Goal: Task Accomplishment & Management: Use online tool/utility

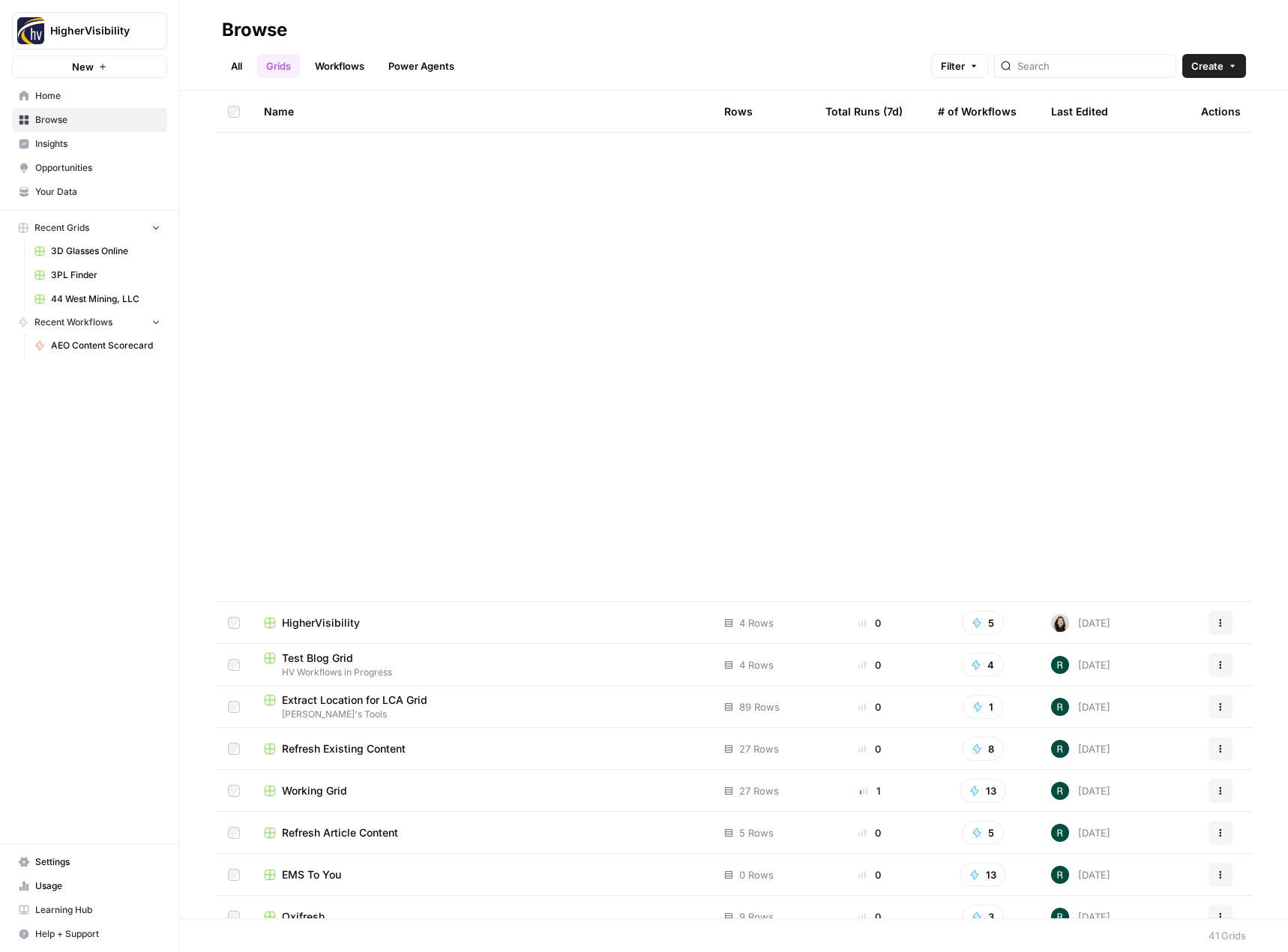
scroll to position [936, 0]
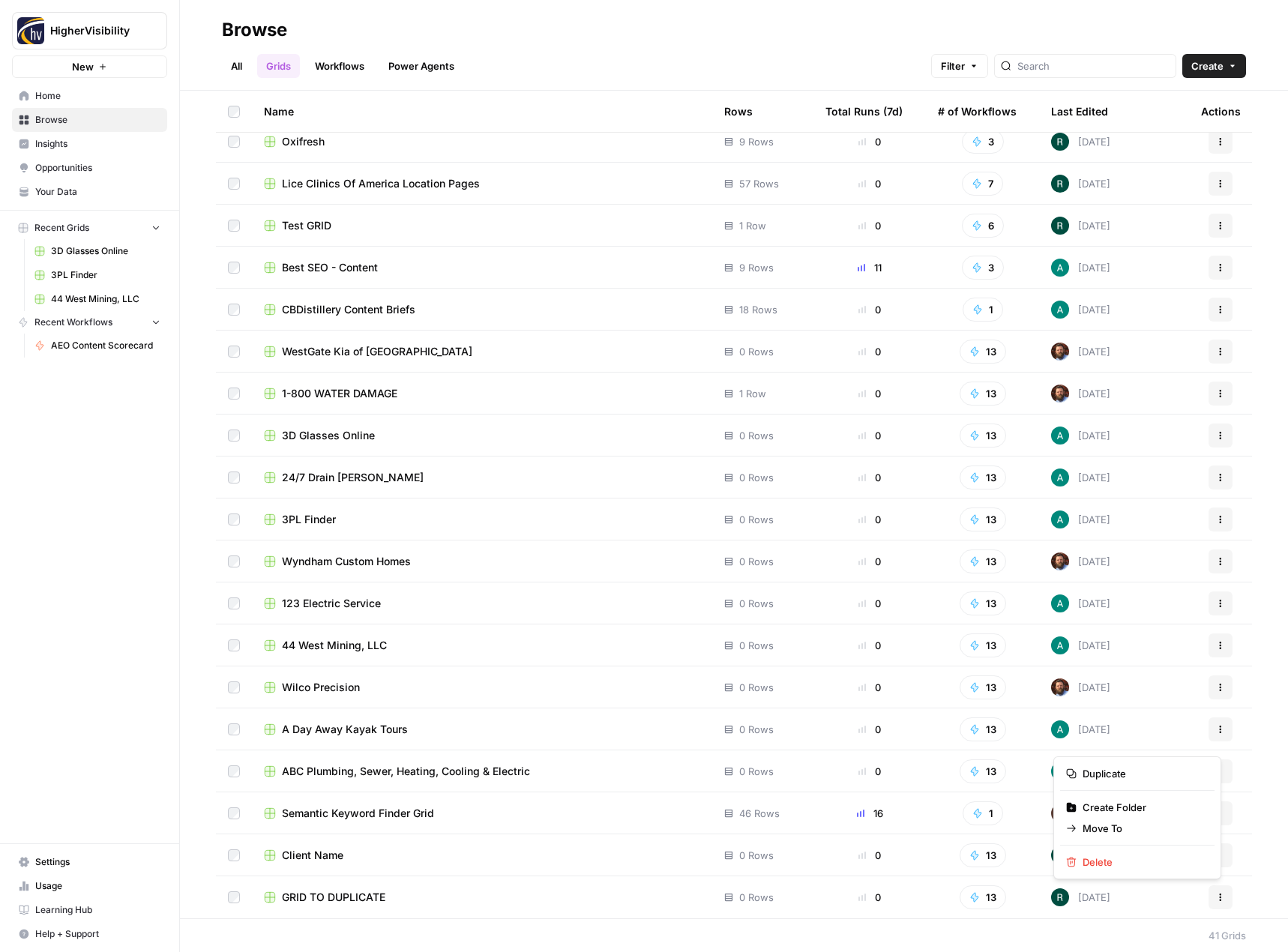
click at [1209, 899] on button "Actions" at bounding box center [1221, 898] width 24 height 24
click at [1152, 768] on span "Duplicate" at bounding box center [1143, 773] width 120 height 15
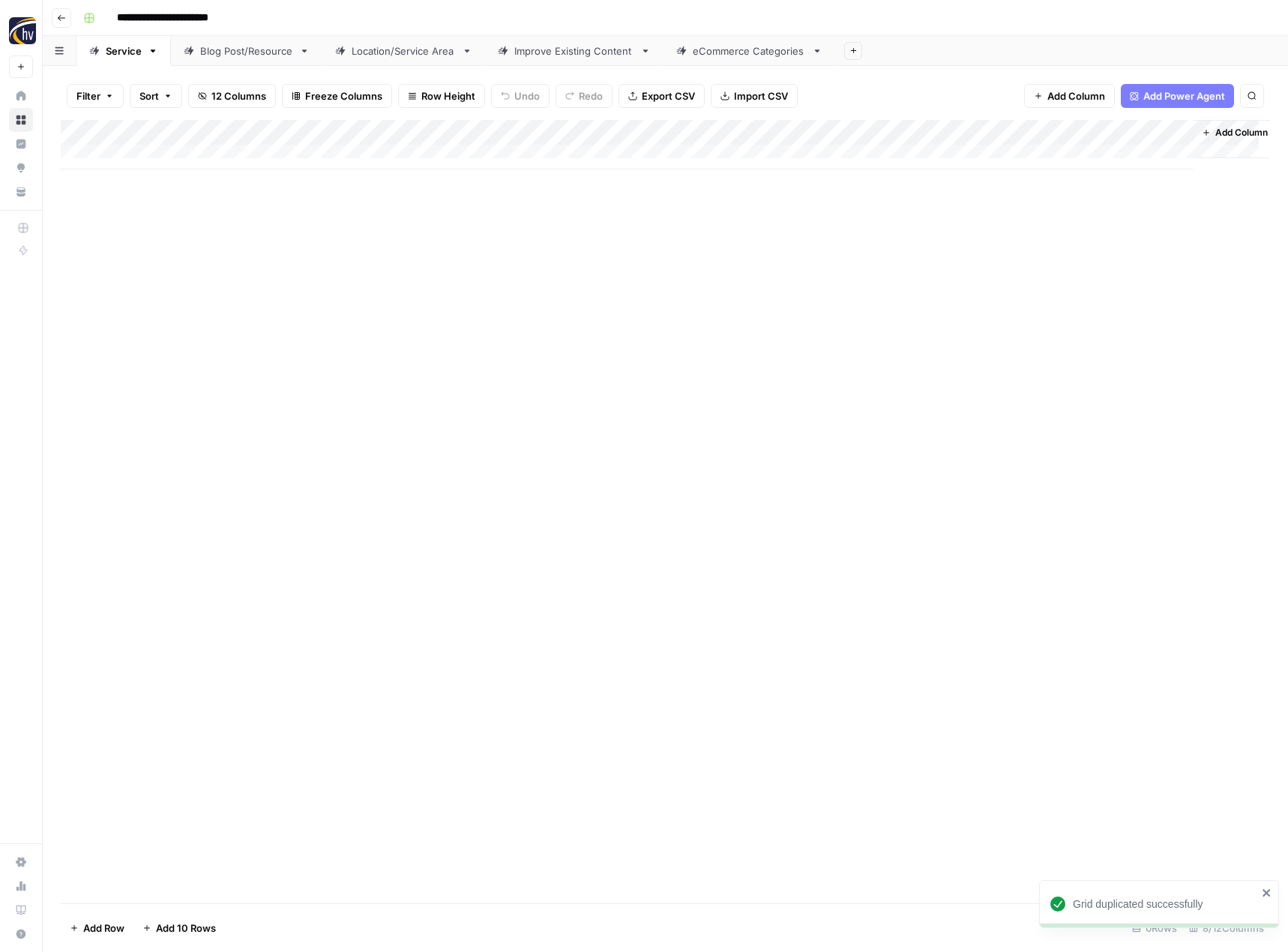
click at [188, 21] on input "**********" at bounding box center [188, 18] width 155 height 24
paste input "****"
type input "**********"
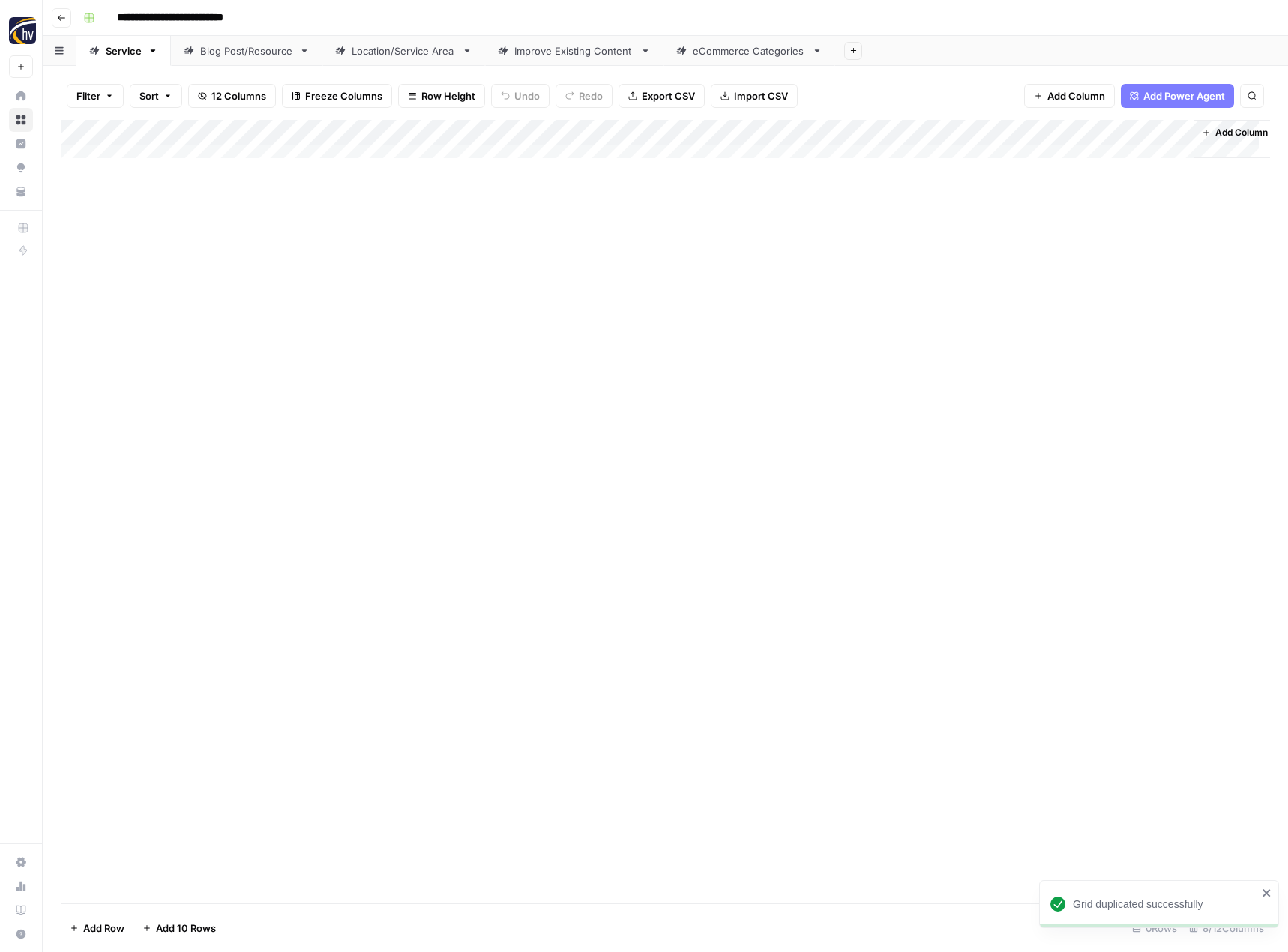
click at [350, 133] on div "Add Column" at bounding box center [665, 144] width 1209 height 49
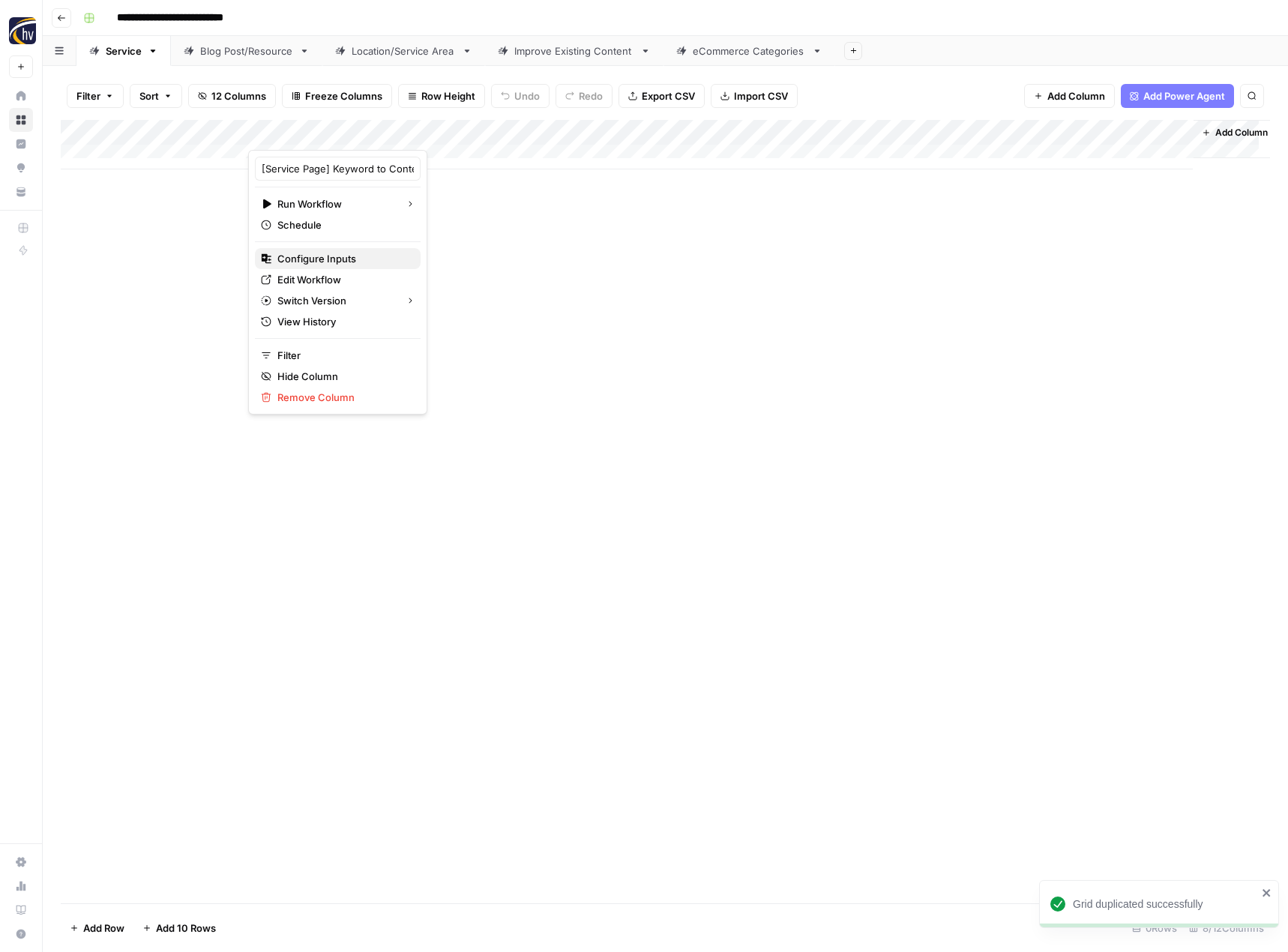
click at [299, 259] on span "Configure Inputs" at bounding box center [343, 259] width 131 height 15
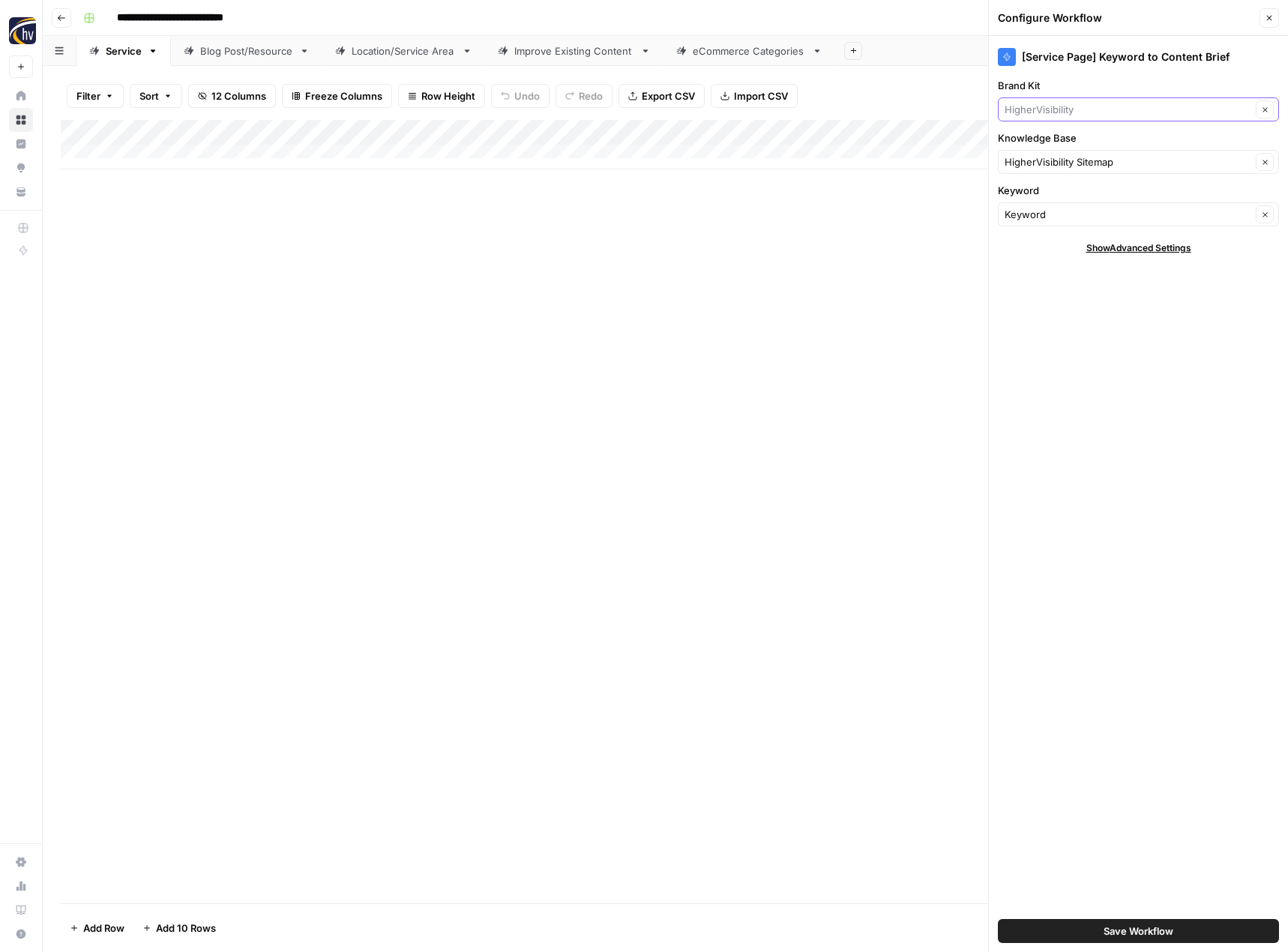
click at [1060, 106] on input "Brand Kit" at bounding box center [1128, 109] width 247 height 15
click at [1062, 140] on span "ABR" at bounding box center [1135, 144] width 250 height 15
type input "ABR"
click at [1049, 155] on input "Knowledge Base" at bounding box center [1128, 162] width 247 height 15
click at [1042, 190] on span "ABR Digital Office Sitemap" at bounding box center [1135, 197] width 250 height 15
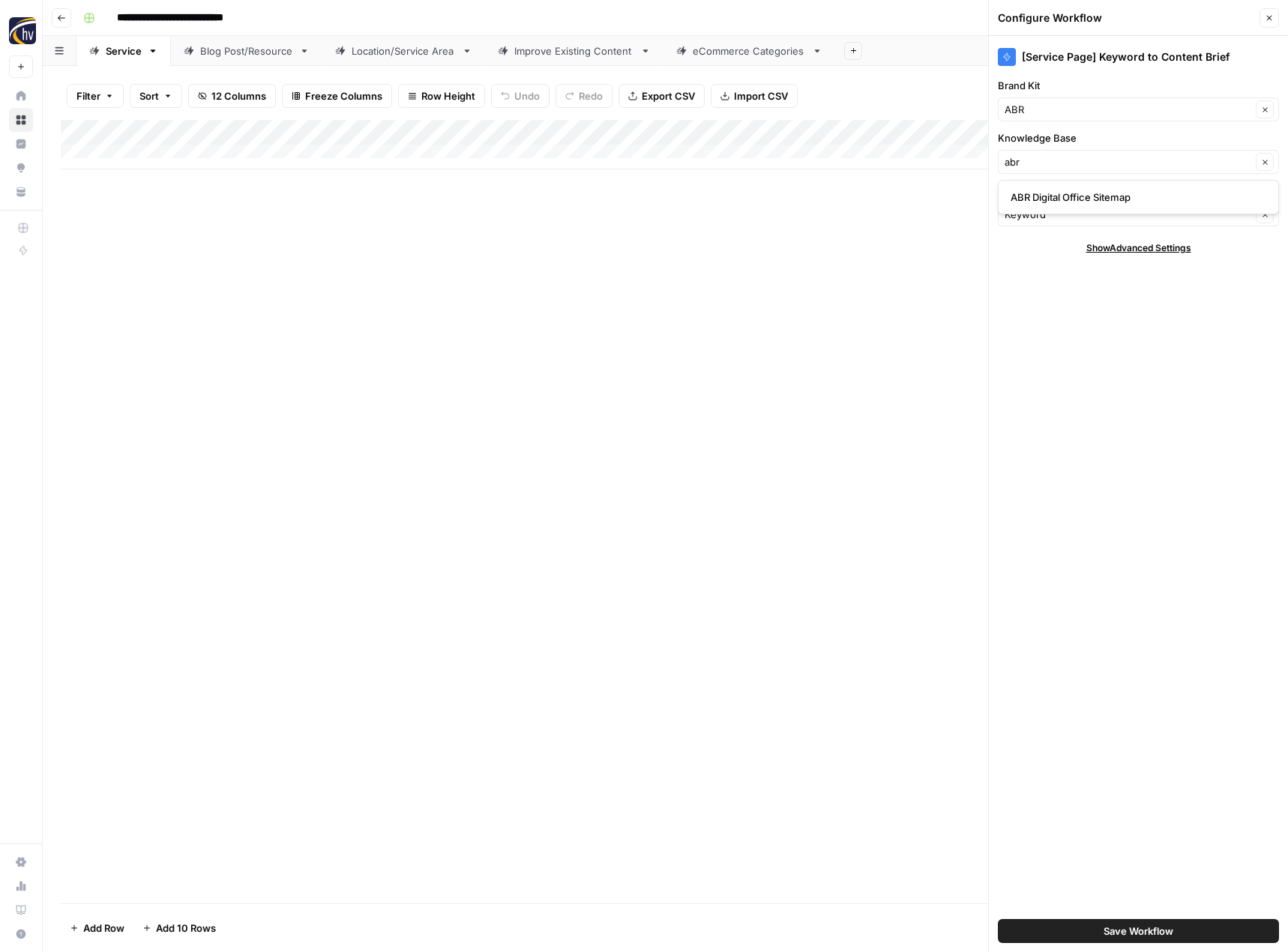
type input "ABR Digital Office Sitemap"
click at [1101, 932] on button "Save Workflow" at bounding box center [1139, 931] width 281 height 24
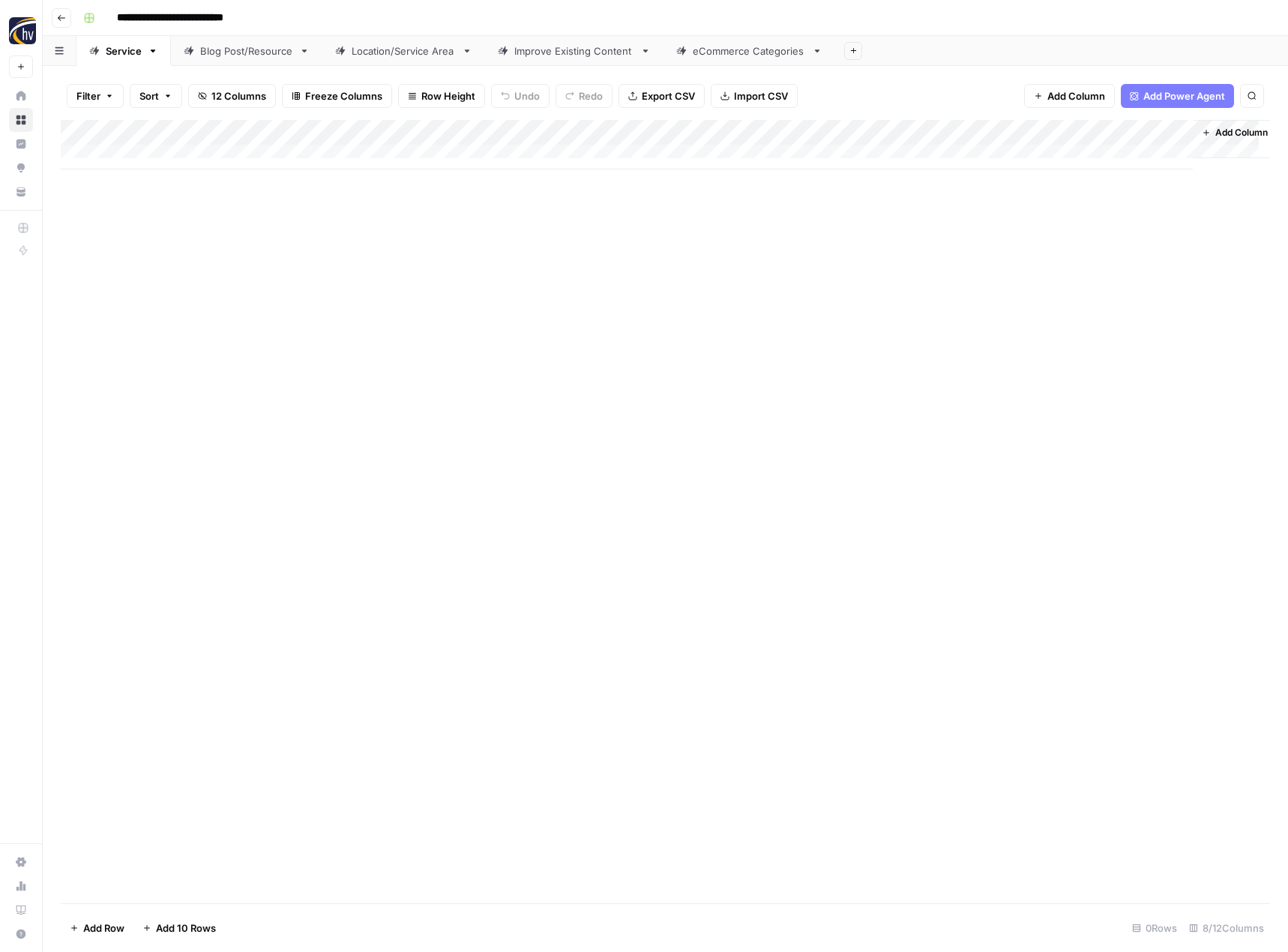
click at [1027, 128] on div "Add Column" at bounding box center [665, 144] width 1209 height 49
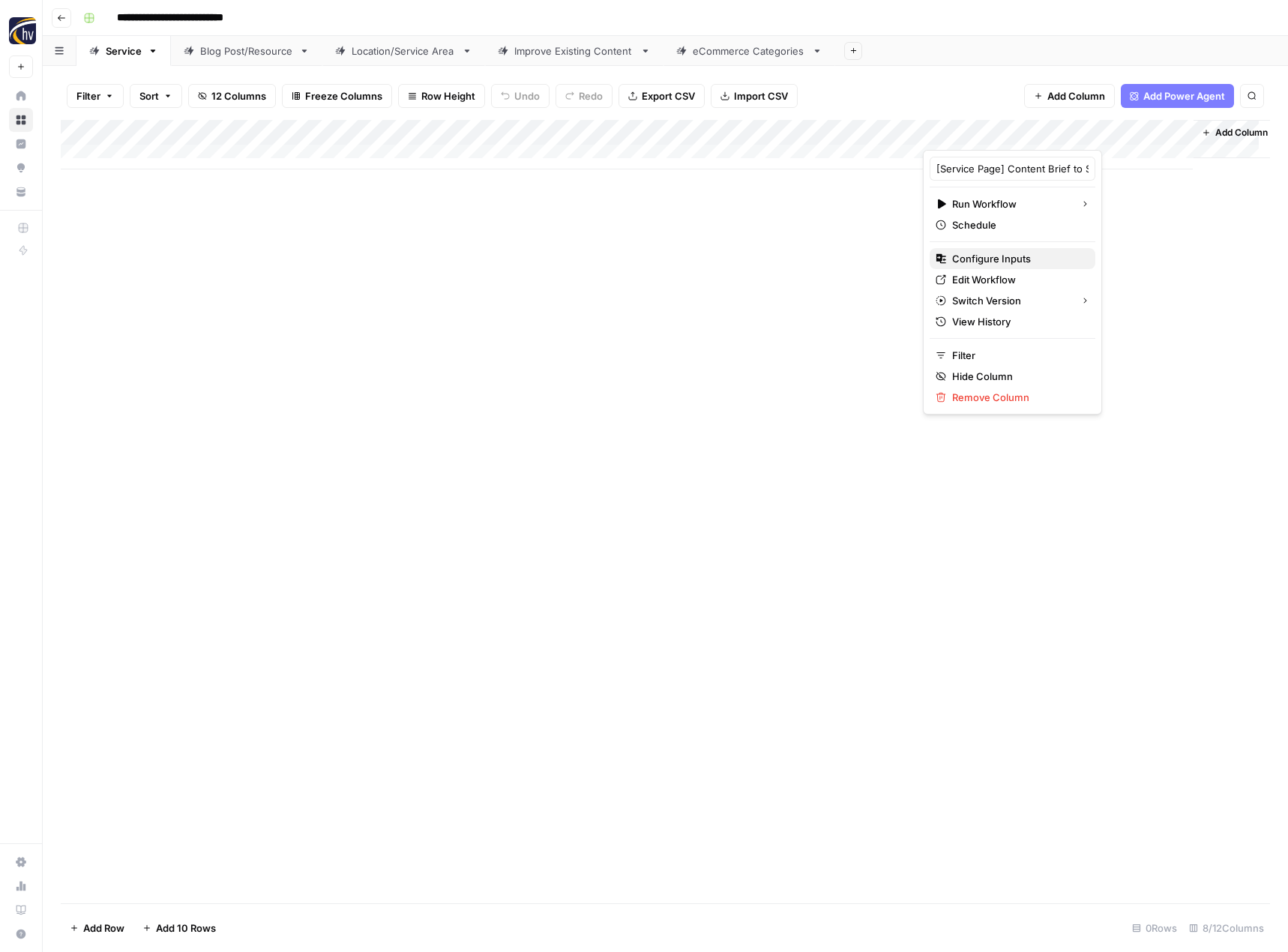
click at [974, 264] on span "Configure Inputs" at bounding box center [1017, 259] width 131 height 15
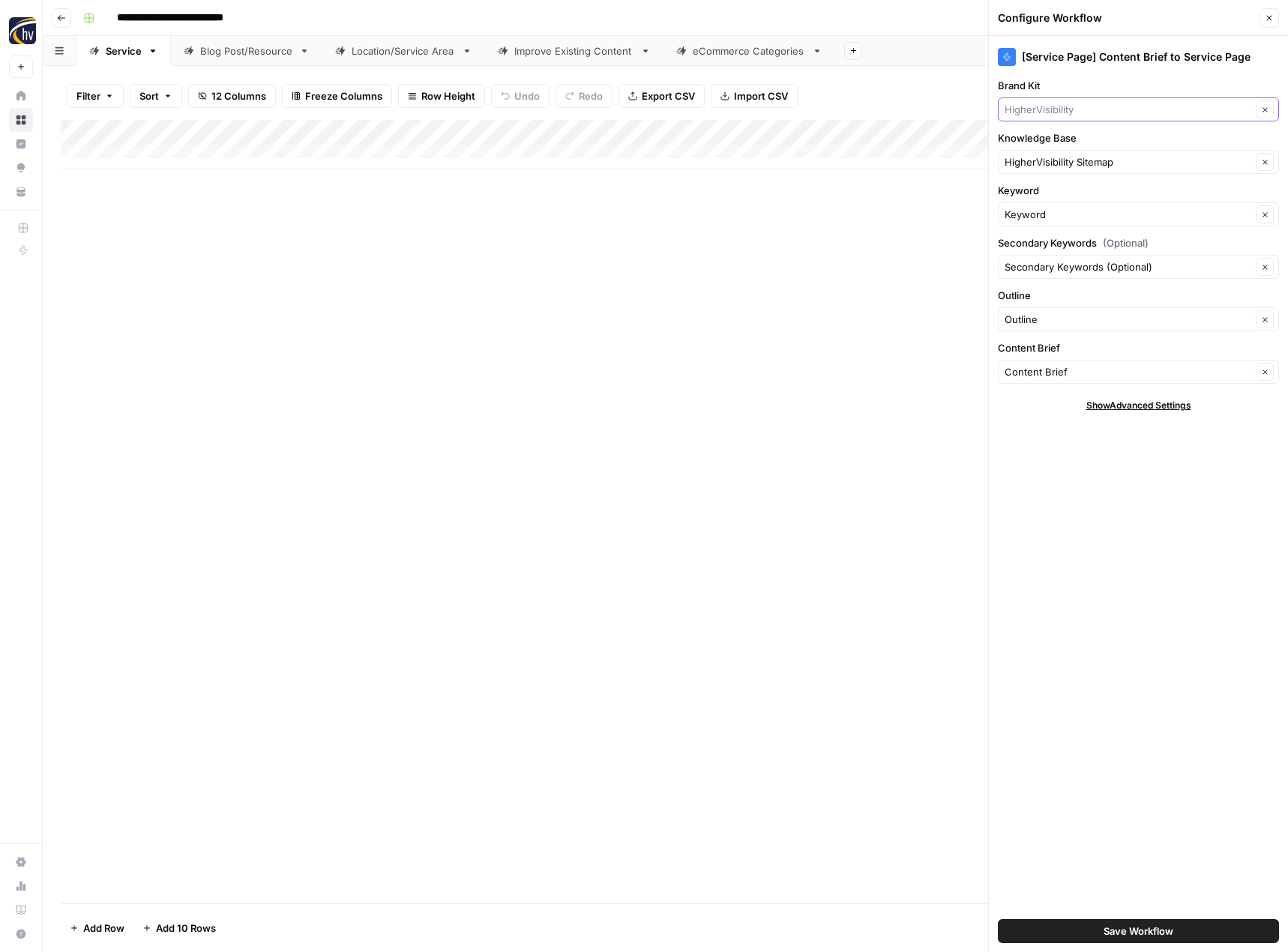
click at [1072, 109] on input "Brand Kit" at bounding box center [1128, 109] width 247 height 15
click at [1077, 146] on span "ABR" at bounding box center [1135, 144] width 250 height 15
type input "ABR"
click at [1061, 172] on div "HigherVisibility Sitemap Clear" at bounding box center [1139, 162] width 281 height 24
click at [1057, 192] on span "ABR Digital Office Sitemap" at bounding box center [1135, 197] width 250 height 15
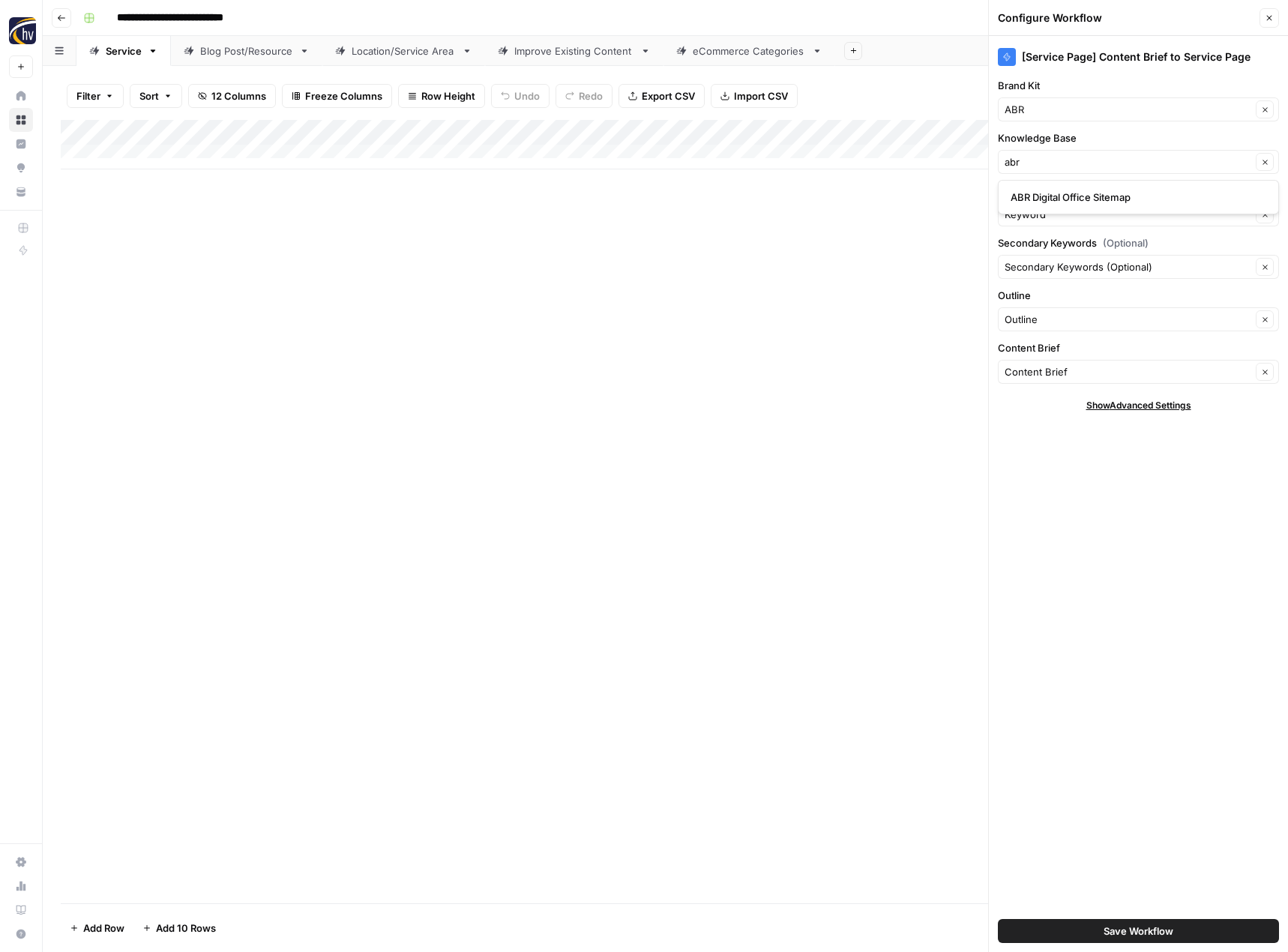
type input "ABR Digital Office Sitemap"
click at [1106, 934] on span "Save Workflow" at bounding box center [1138, 931] width 69 height 15
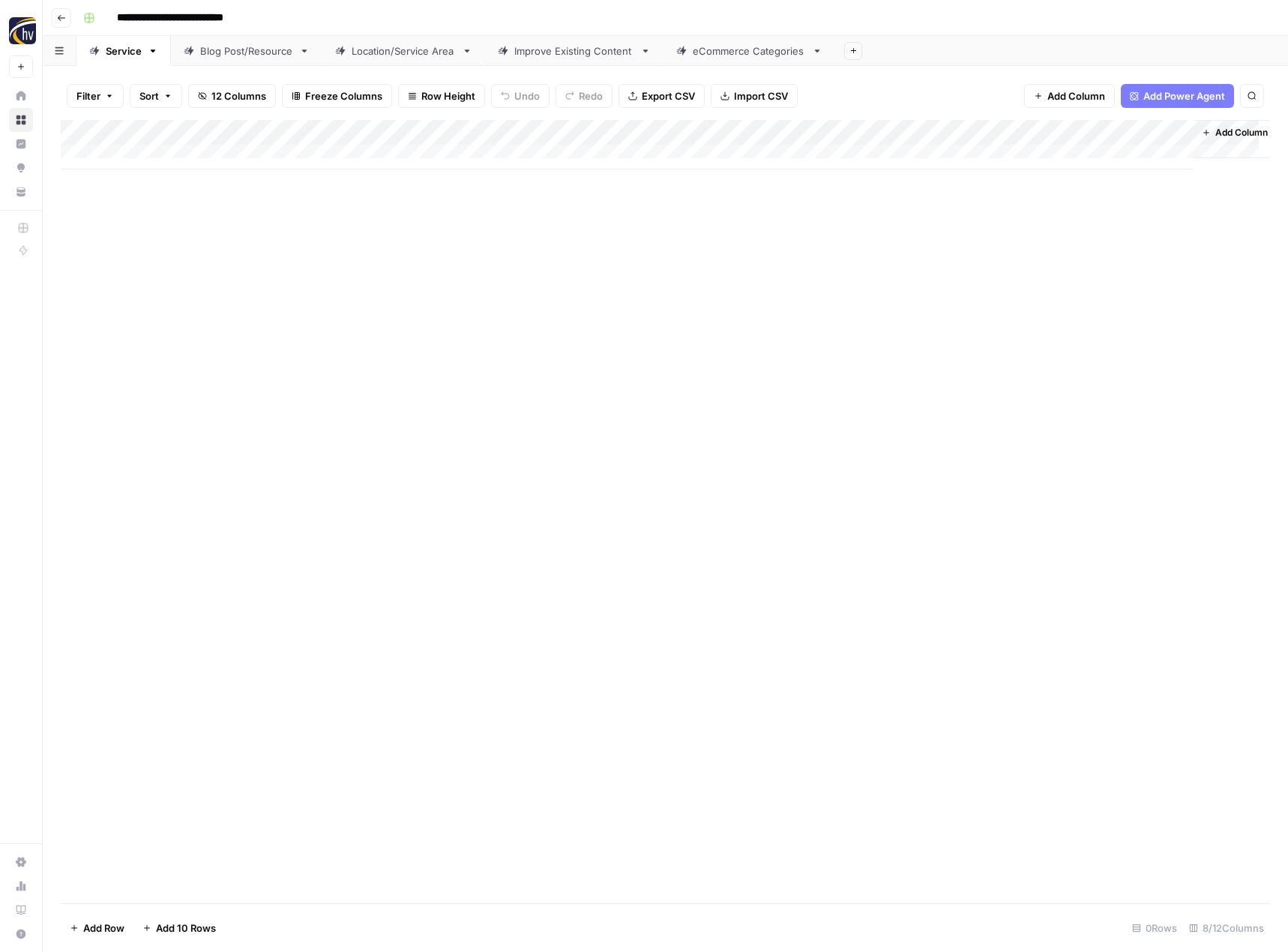
click at [239, 54] on div "Blog Post/Resource" at bounding box center [247, 50] width 93 height 15
click at [348, 130] on div "Add Column" at bounding box center [665, 144] width 1209 height 49
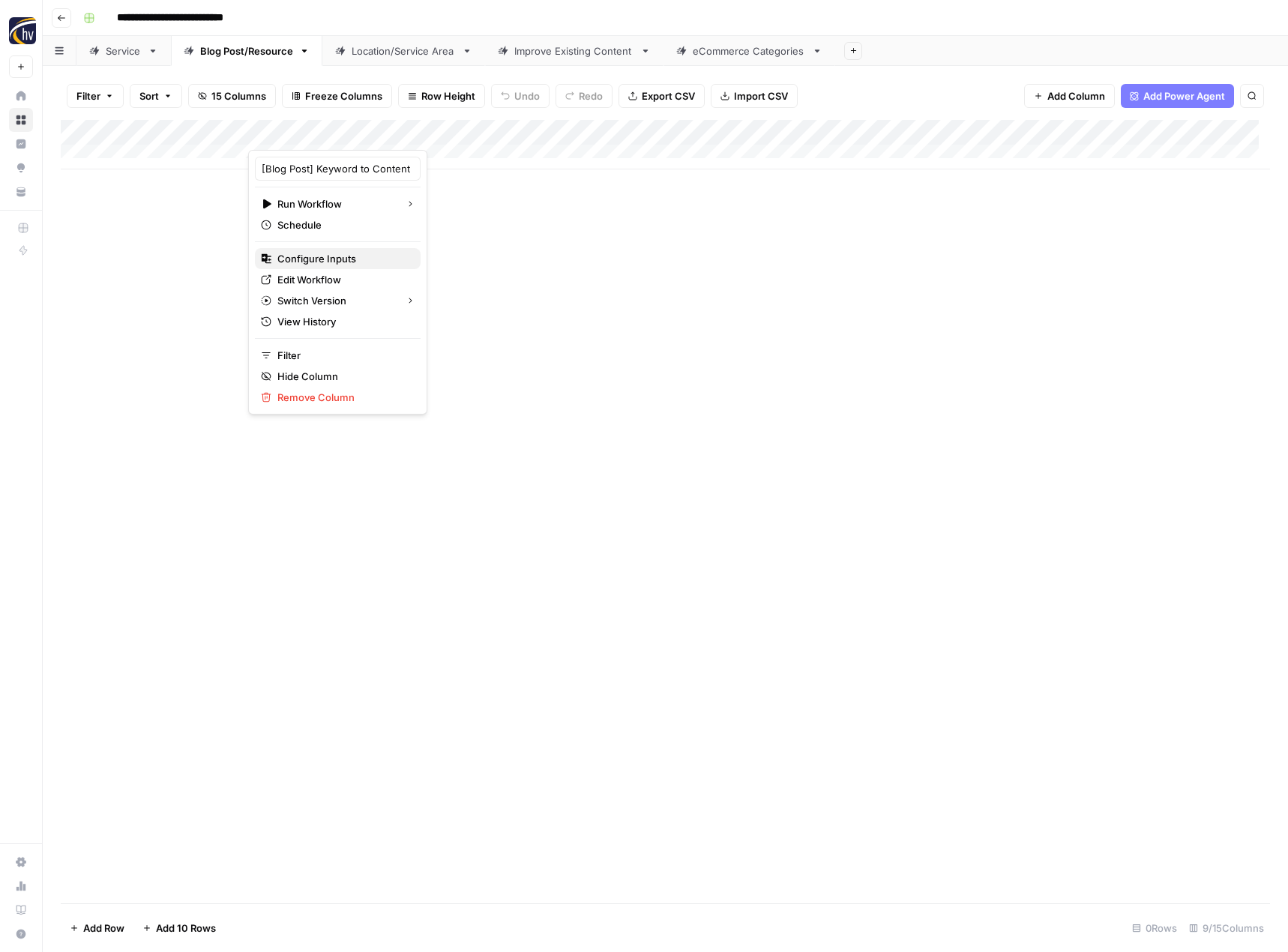
click at [332, 257] on span "Configure Inputs" at bounding box center [343, 259] width 131 height 15
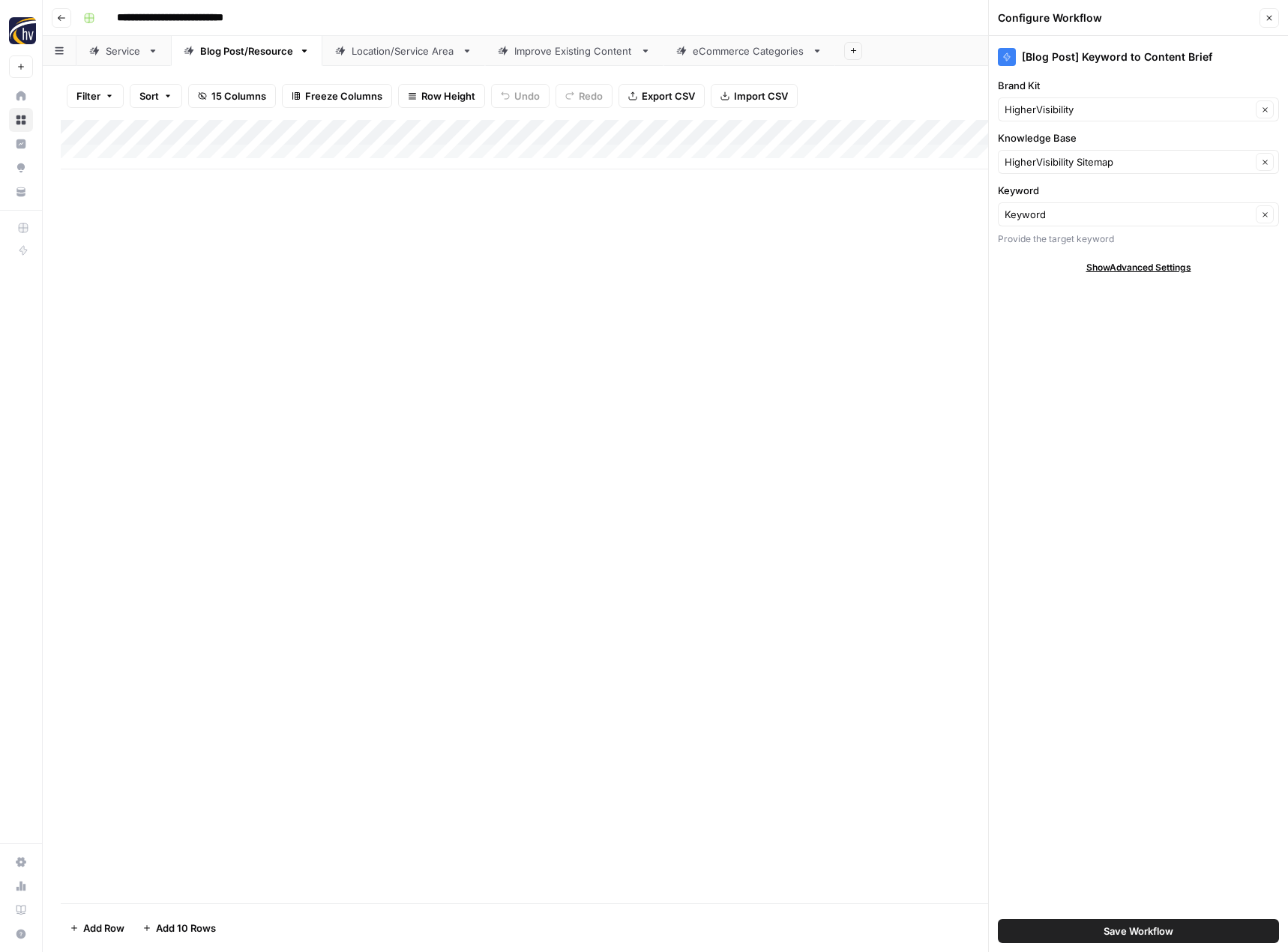
click at [1039, 101] on div "HigherVisibility Clear" at bounding box center [1139, 109] width 281 height 24
click at [1041, 142] on span "ABR" at bounding box center [1135, 144] width 250 height 15
type input "ABR"
click at [1035, 155] on input "Knowledge Base" at bounding box center [1128, 162] width 247 height 15
click at [1049, 196] on span "ABR Digital Office Sitemap" at bounding box center [1135, 197] width 250 height 15
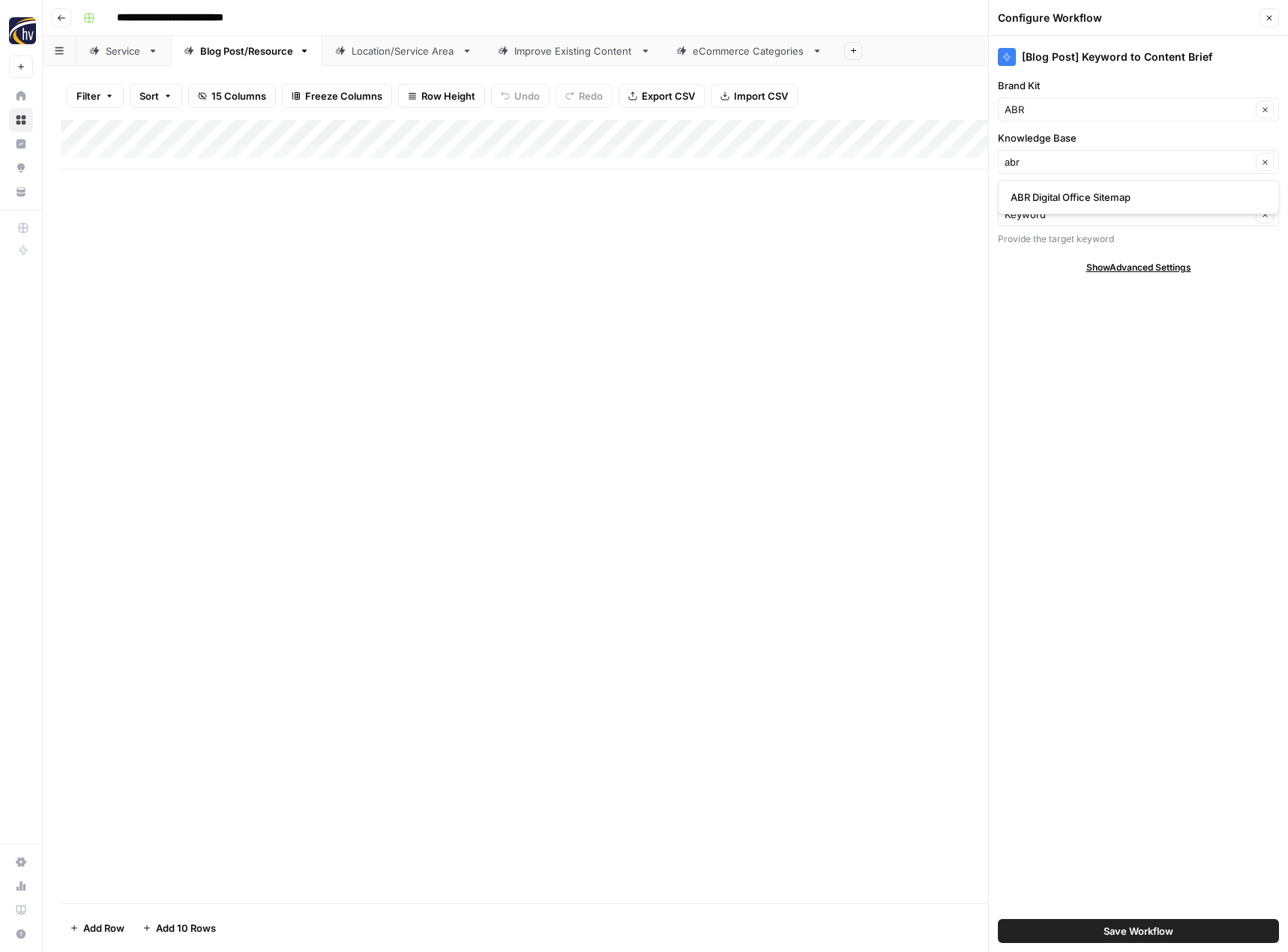
type input "ABR Digital Office Sitemap"
click at [1104, 932] on span "Save Workflow" at bounding box center [1138, 931] width 69 height 15
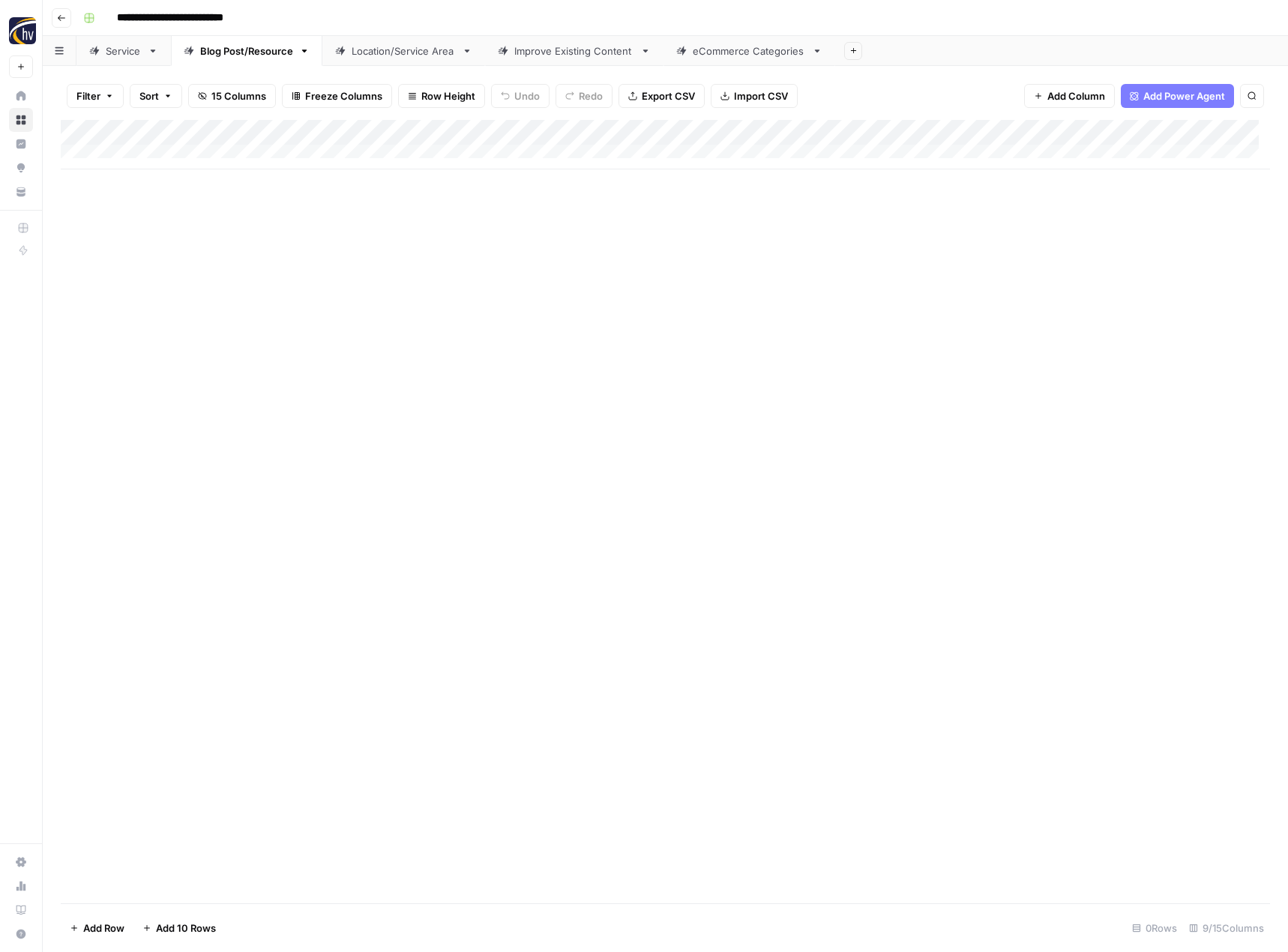
click at [1164, 130] on div "Add Column" at bounding box center [665, 144] width 1209 height 49
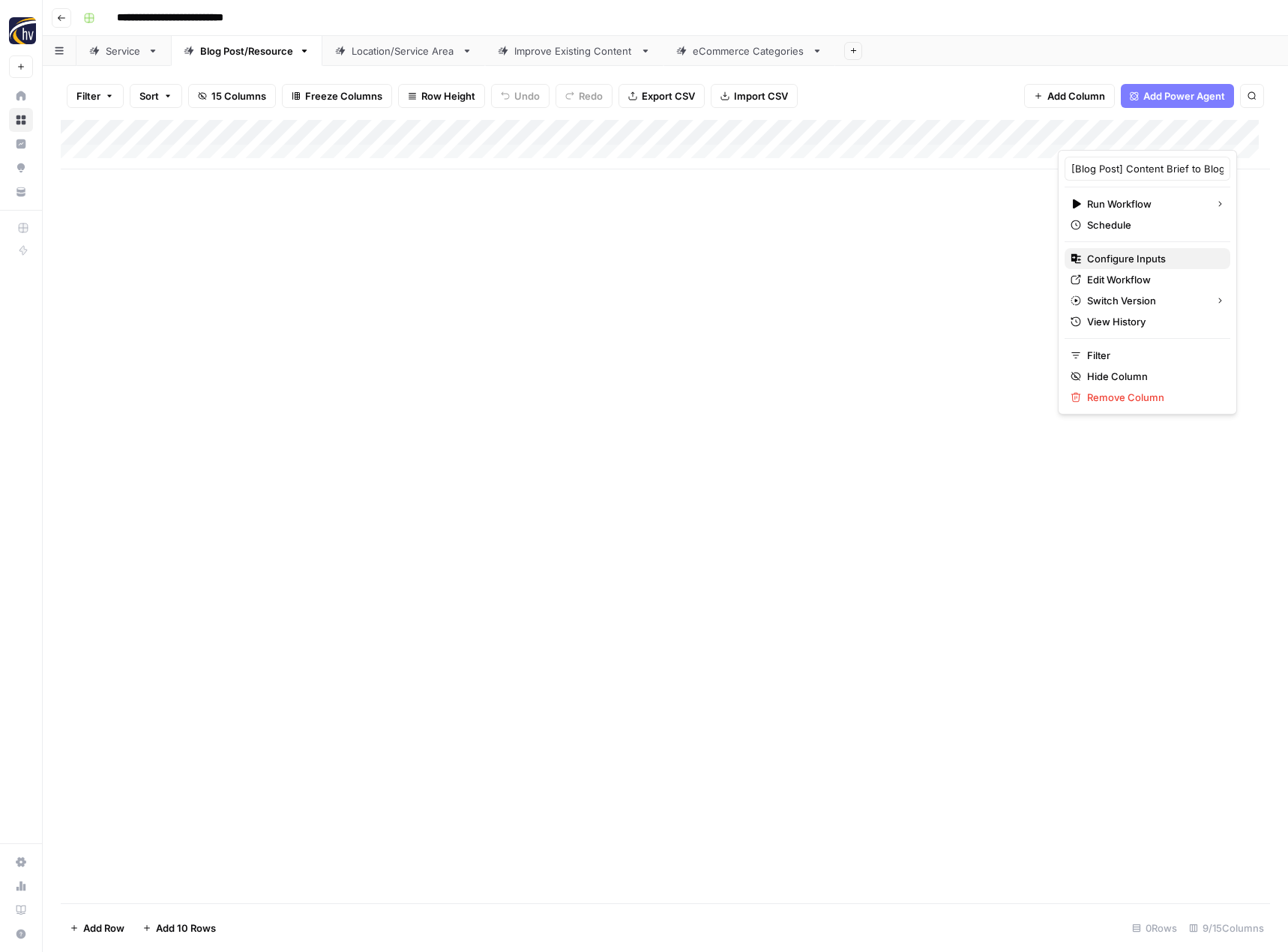
click at [1112, 260] on span "Configure Inputs" at bounding box center [1152, 259] width 131 height 15
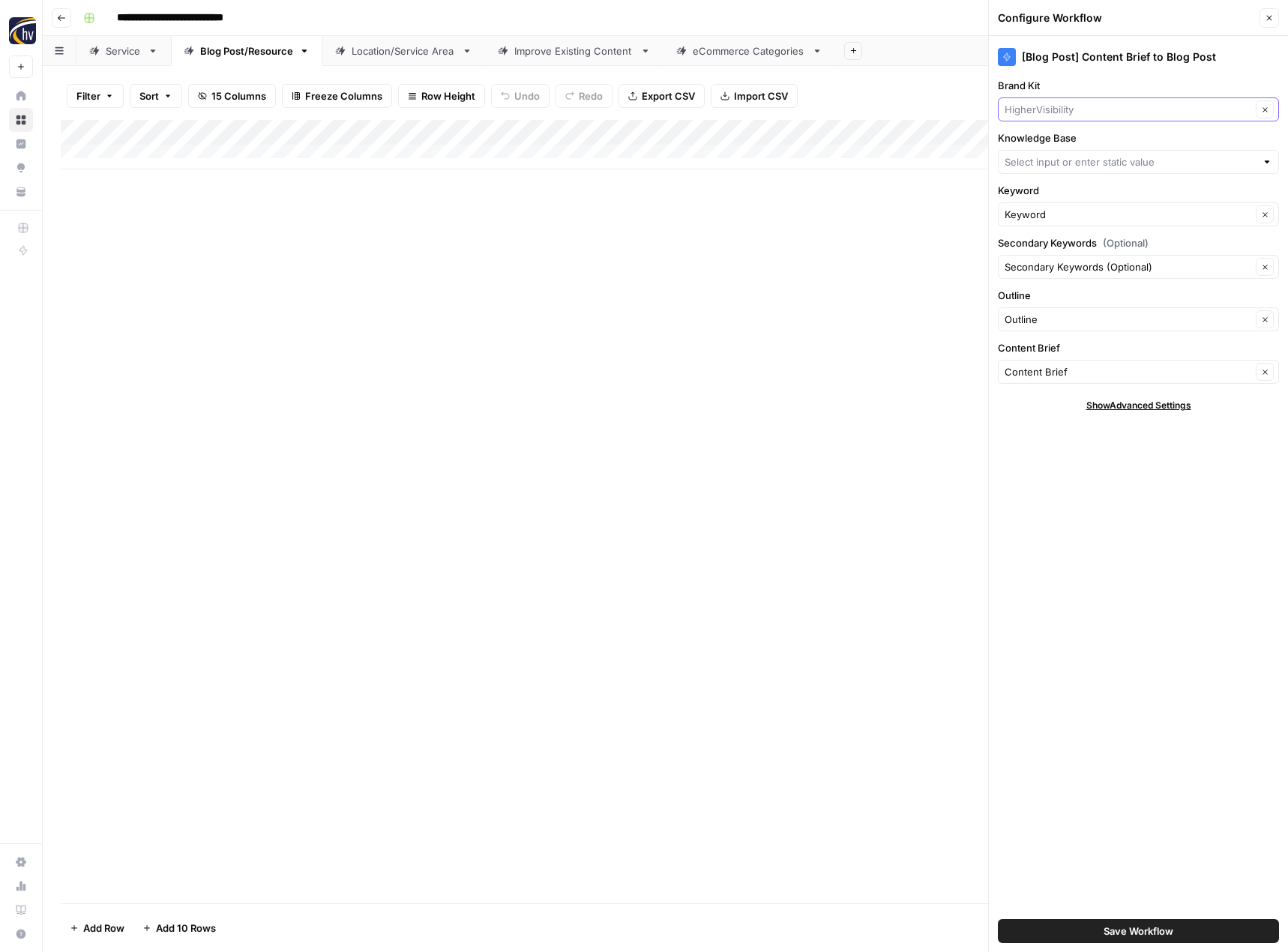
click at [1108, 113] on input "Brand Kit" at bounding box center [1128, 109] width 247 height 15
click at [1088, 149] on span "ABR" at bounding box center [1135, 144] width 250 height 15
type input "ABR"
click at [1081, 168] on input "Knowledge Base" at bounding box center [1130, 162] width 251 height 15
click at [1077, 184] on div "ABR Digital Office Sitemap" at bounding box center [1139, 196] width 281 height 34
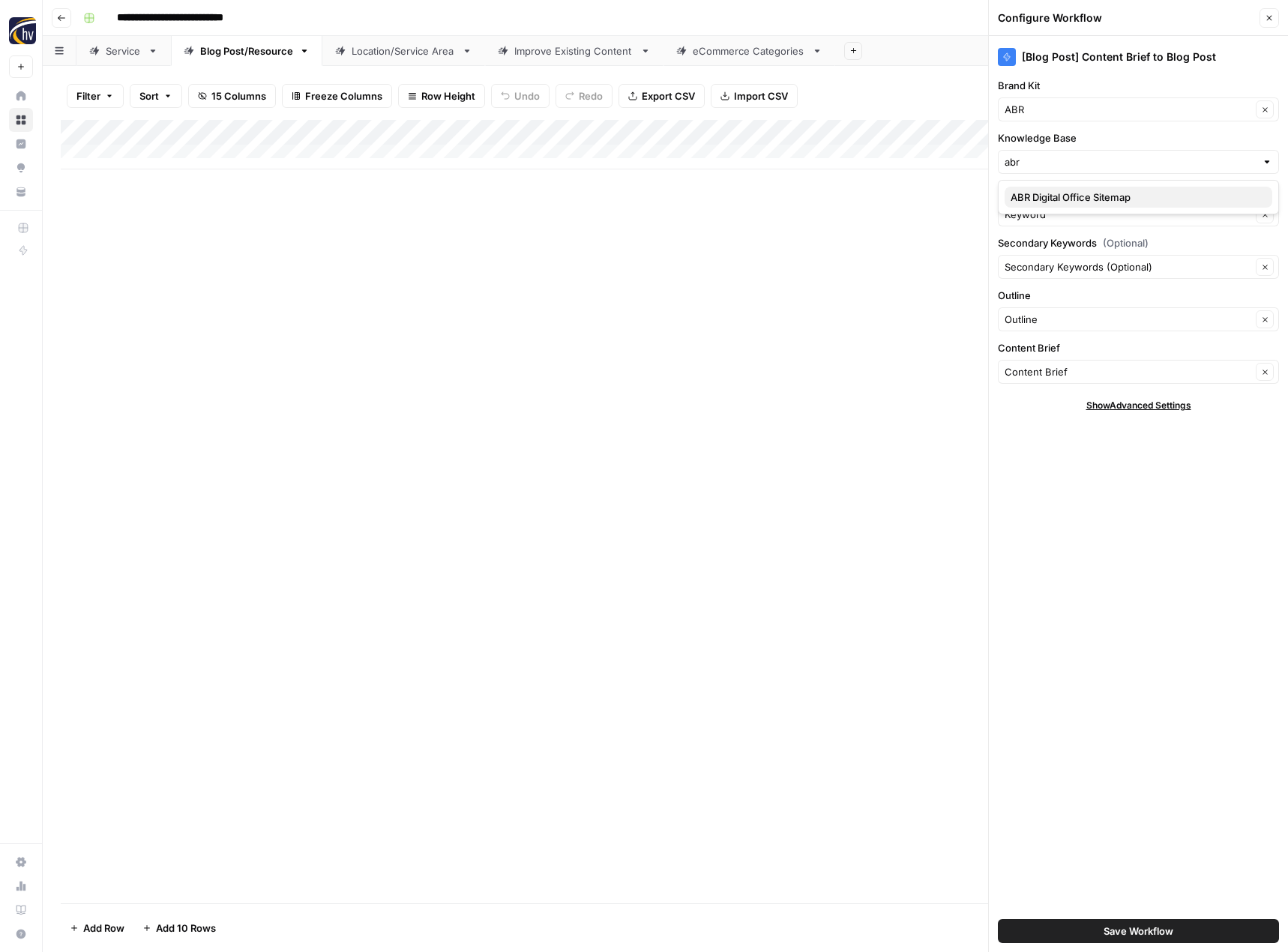
click at [1075, 190] on span "ABR Digital Office Sitemap" at bounding box center [1135, 197] width 250 height 15
type input "ABR Digital Office Sitemap"
click at [1098, 923] on button "Save Workflow" at bounding box center [1139, 931] width 281 height 24
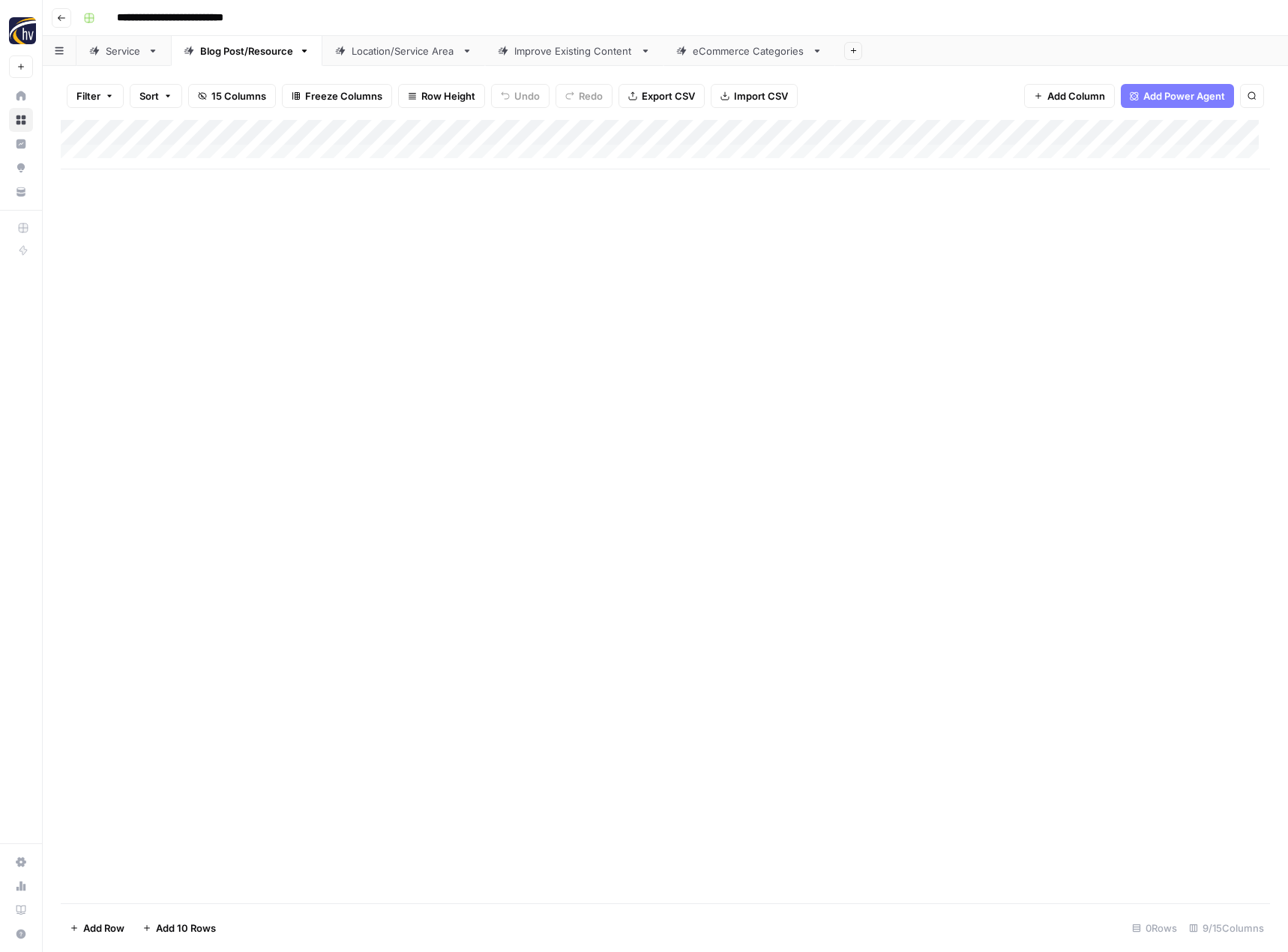
click at [398, 56] on div "Location/Service Area" at bounding box center [404, 50] width 105 height 15
type input "**********"
click at [623, 130] on div "Add Column" at bounding box center [665, 144] width 1209 height 49
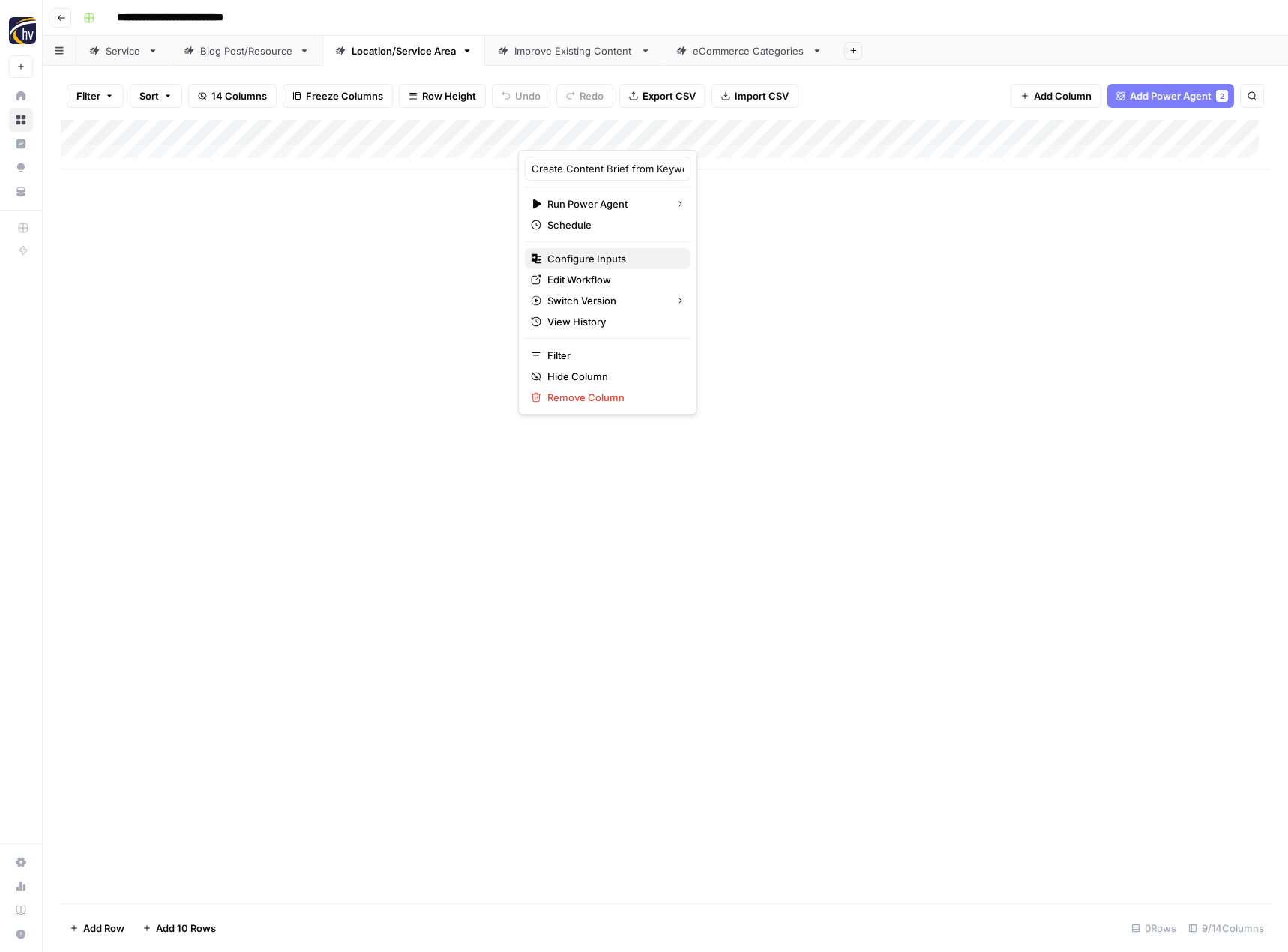
click at [566, 256] on span "Configure Inputs" at bounding box center [613, 259] width 131 height 15
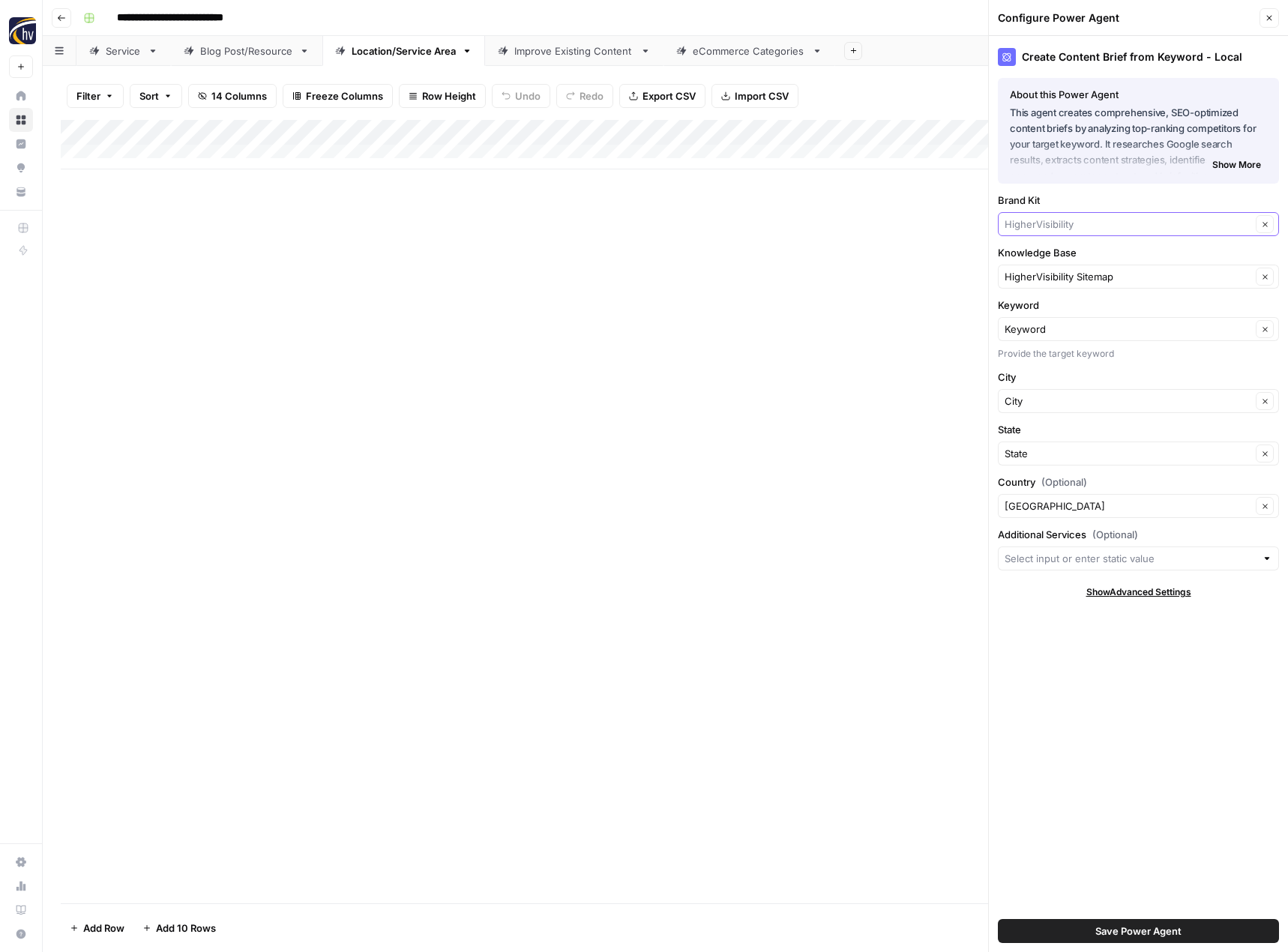
click at [1039, 225] on input "Brand Kit" at bounding box center [1128, 224] width 247 height 15
click at [1043, 253] on span "ABR" at bounding box center [1135, 259] width 250 height 15
type input "ABR"
click at [1041, 277] on input "Knowledge Base" at bounding box center [1128, 276] width 247 height 15
click at [1044, 305] on span "ABR Digital Office Sitemap" at bounding box center [1135, 311] width 250 height 15
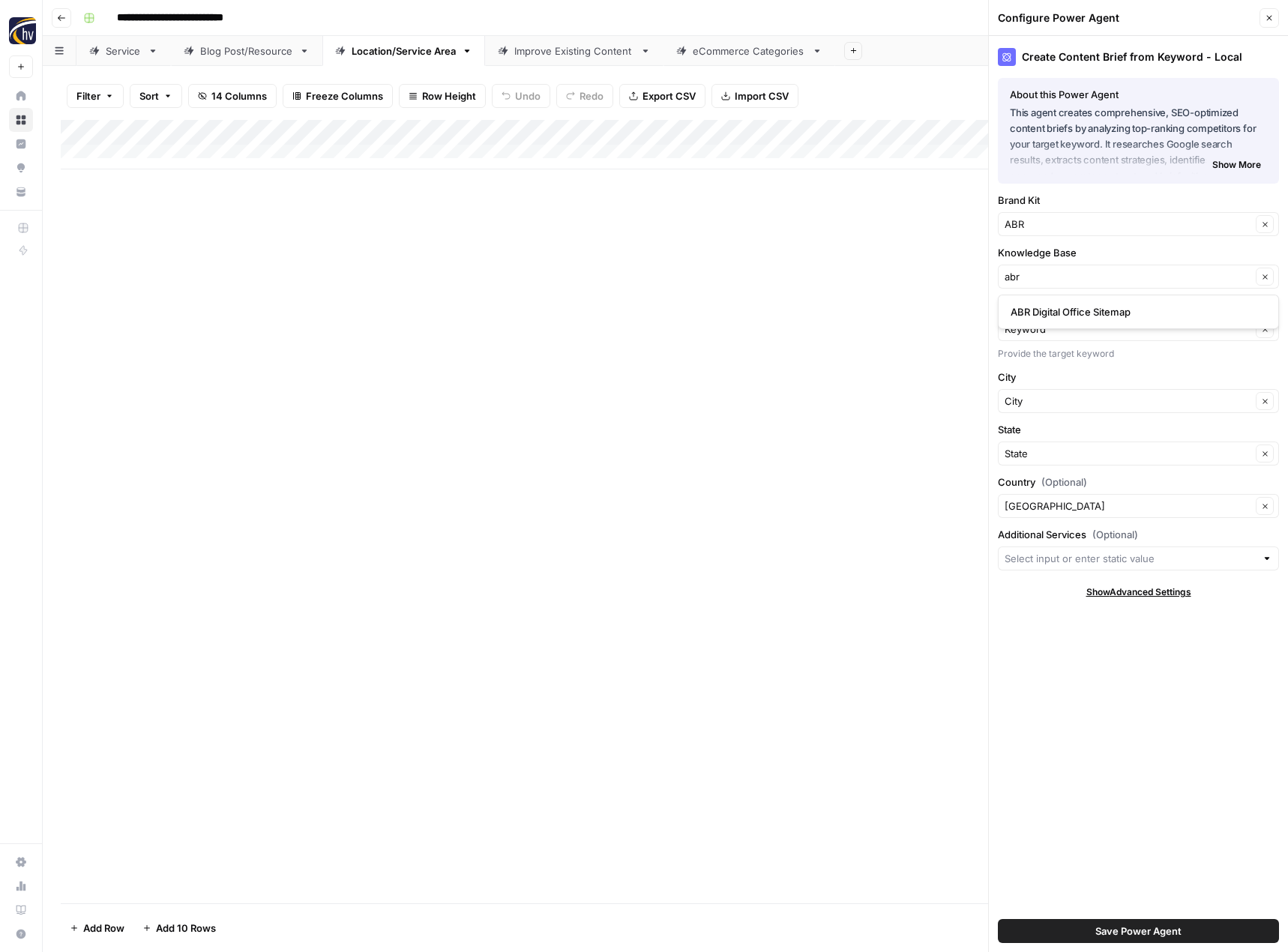
type input "ABR Digital Office Sitemap"
click at [1076, 934] on button "Save Power Agent" at bounding box center [1139, 931] width 281 height 24
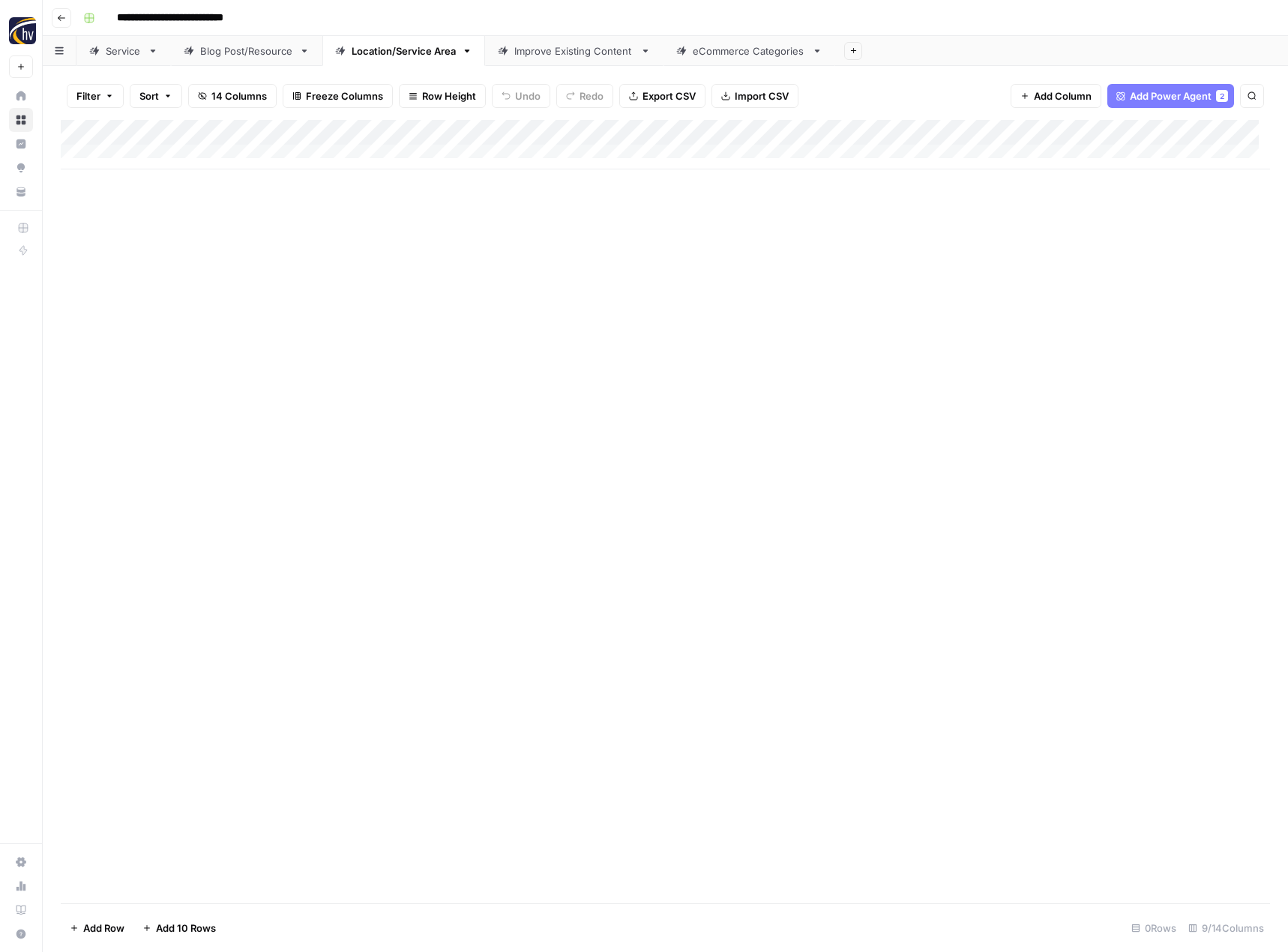
click at [1162, 134] on div "Add Column" at bounding box center [665, 144] width 1209 height 49
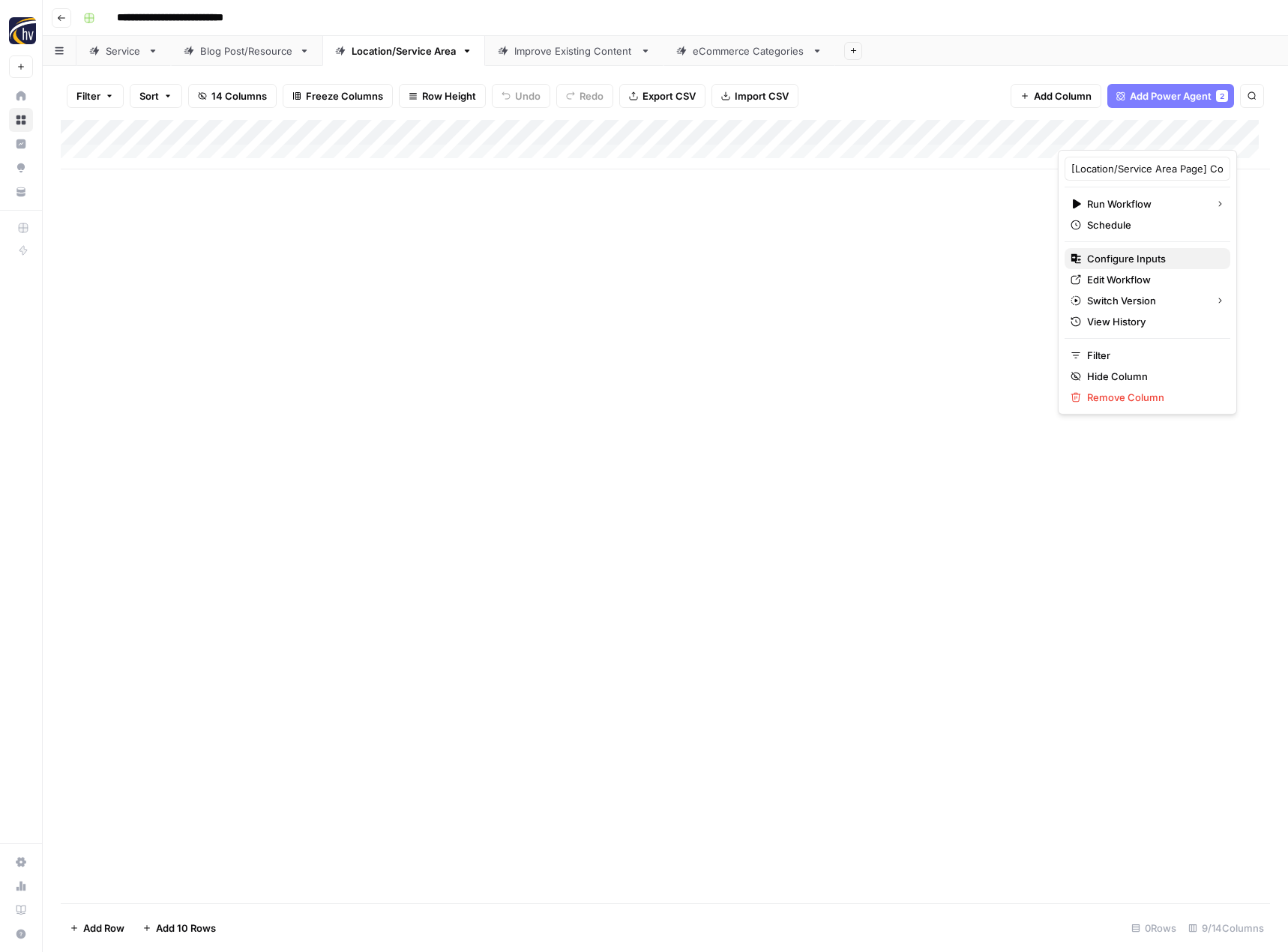
click at [1103, 256] on span "Configure Inputs" at bounding box center [1152, 259] width 131 height 15
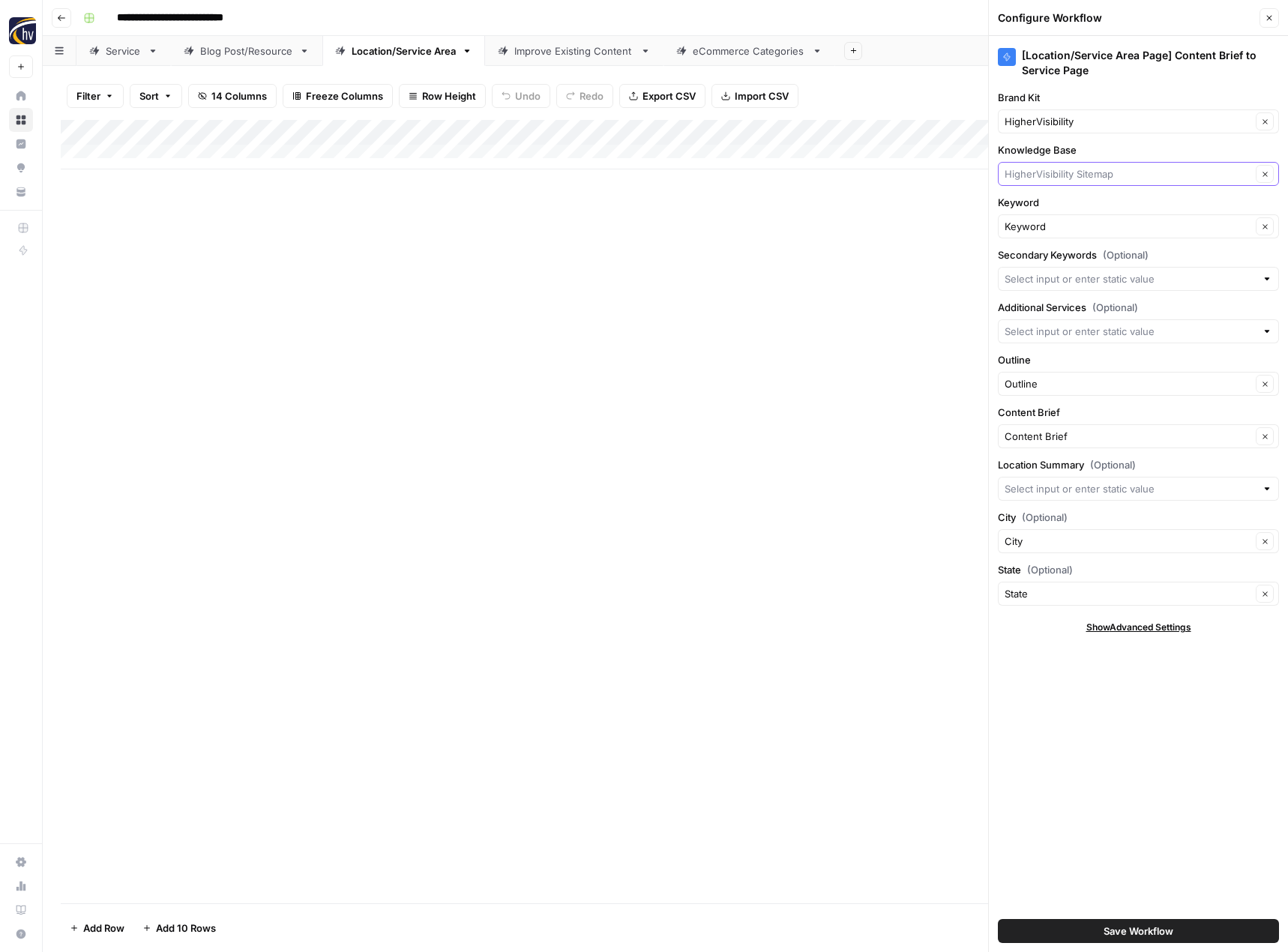
click at [1088, 172] on input "Knowledge Base" at bounding box center [1128, 174] width 247 height 15
click at [1073, 209] on span "ABR Digital Office Sitemap" at bounding box center [1135, 209] width 250 height 15
type input "ABR Digital Office Sitemap"
click at [1066, 129] on div "HigherVisibility Clear" at bounding box center [1139, 121] width 281 height 24
click at [1064, 150] on span "ABR" at bounding box center [1135, 156] width 250 height 15
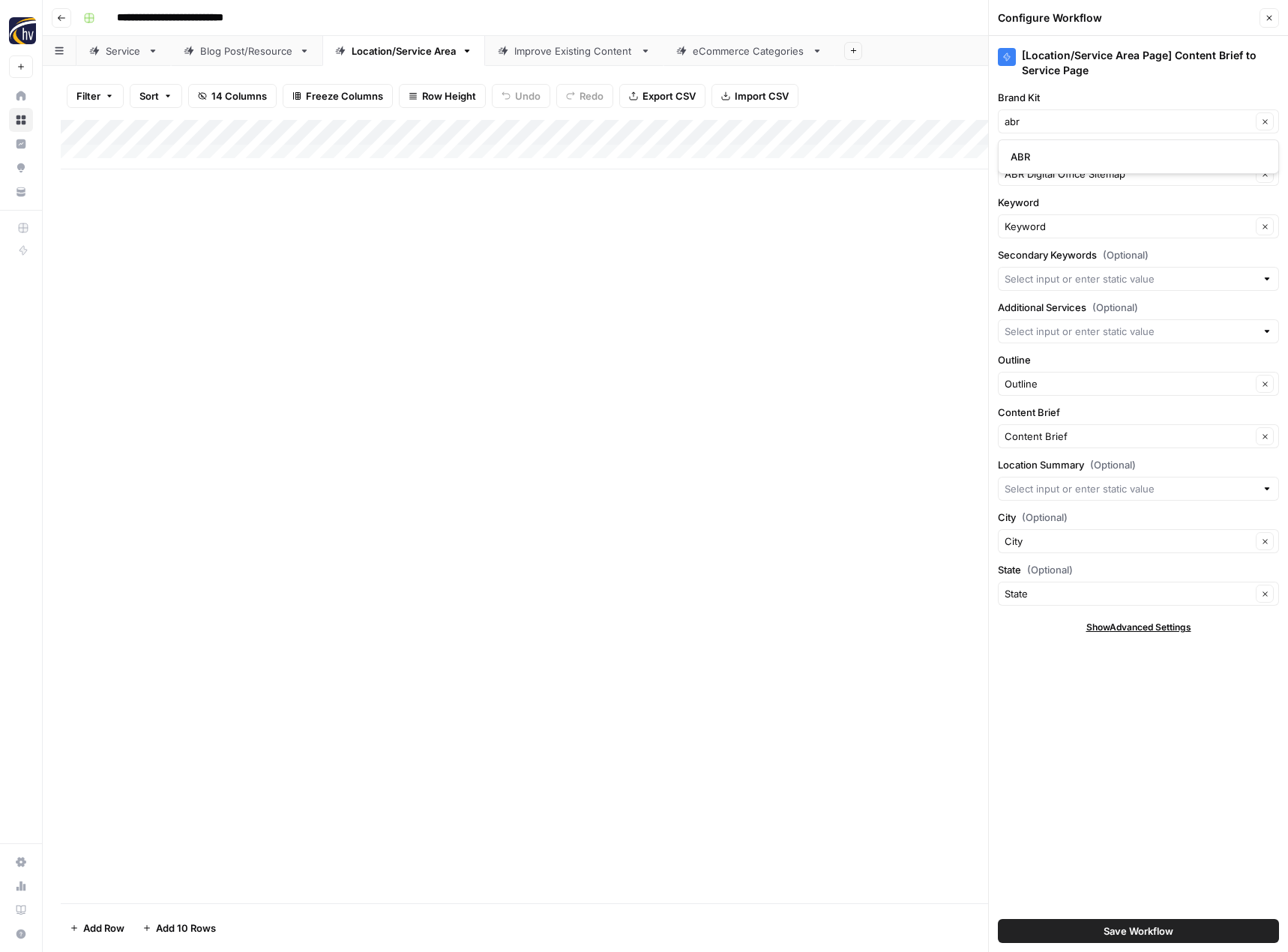
type input "ABR"
click at [1077, 922] on button "Save Workflow" at bounding box center [1139, 931] width 281 height 24
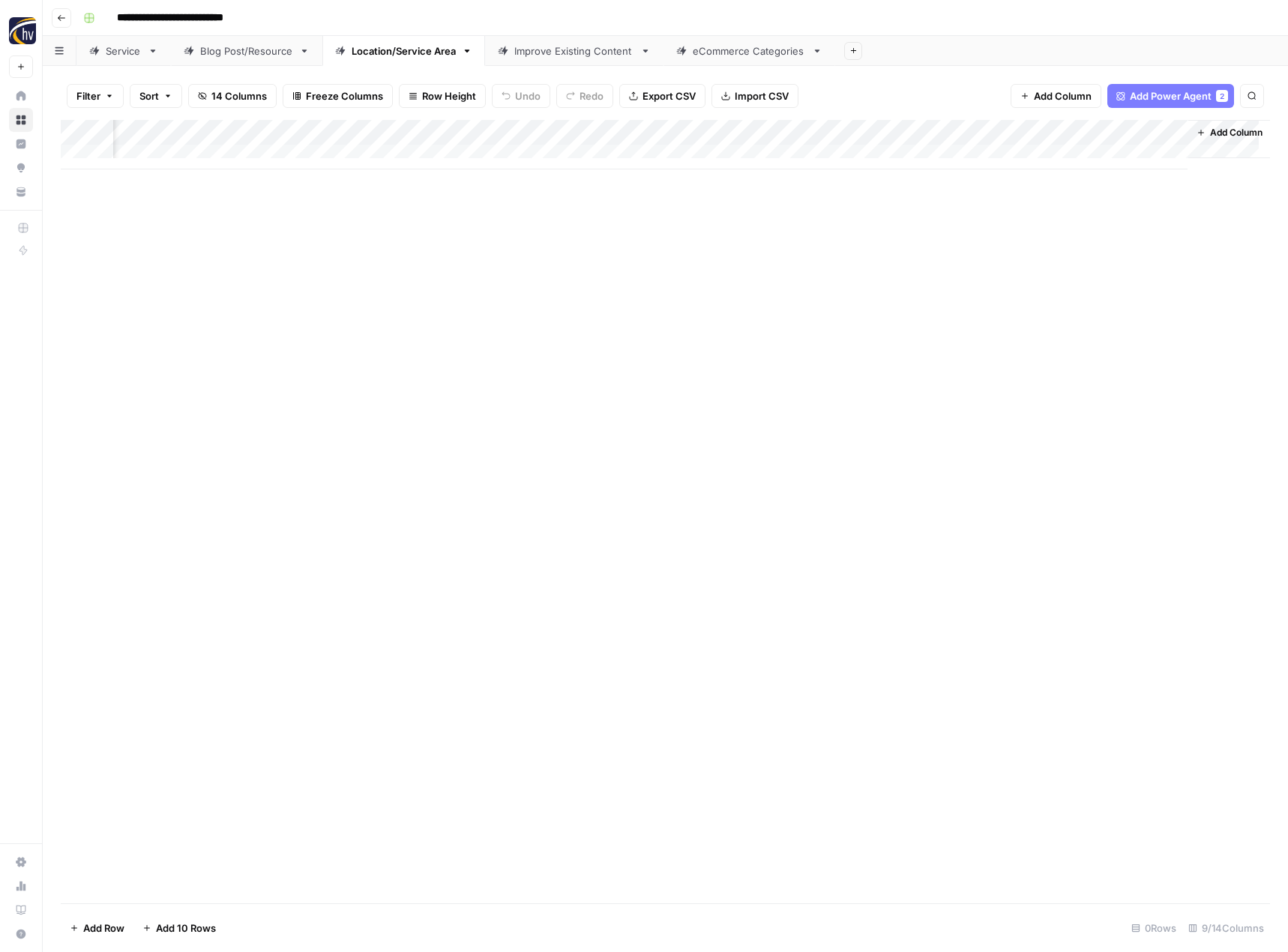
scroll to position [0, 153]
click at [576, 55] on div "Improve Existing Content" at bounding box center [575, 50] width 120 height 15
click at [841, 128] on div "Add Column" at bounding box center [665, 144] width 1209 height 49
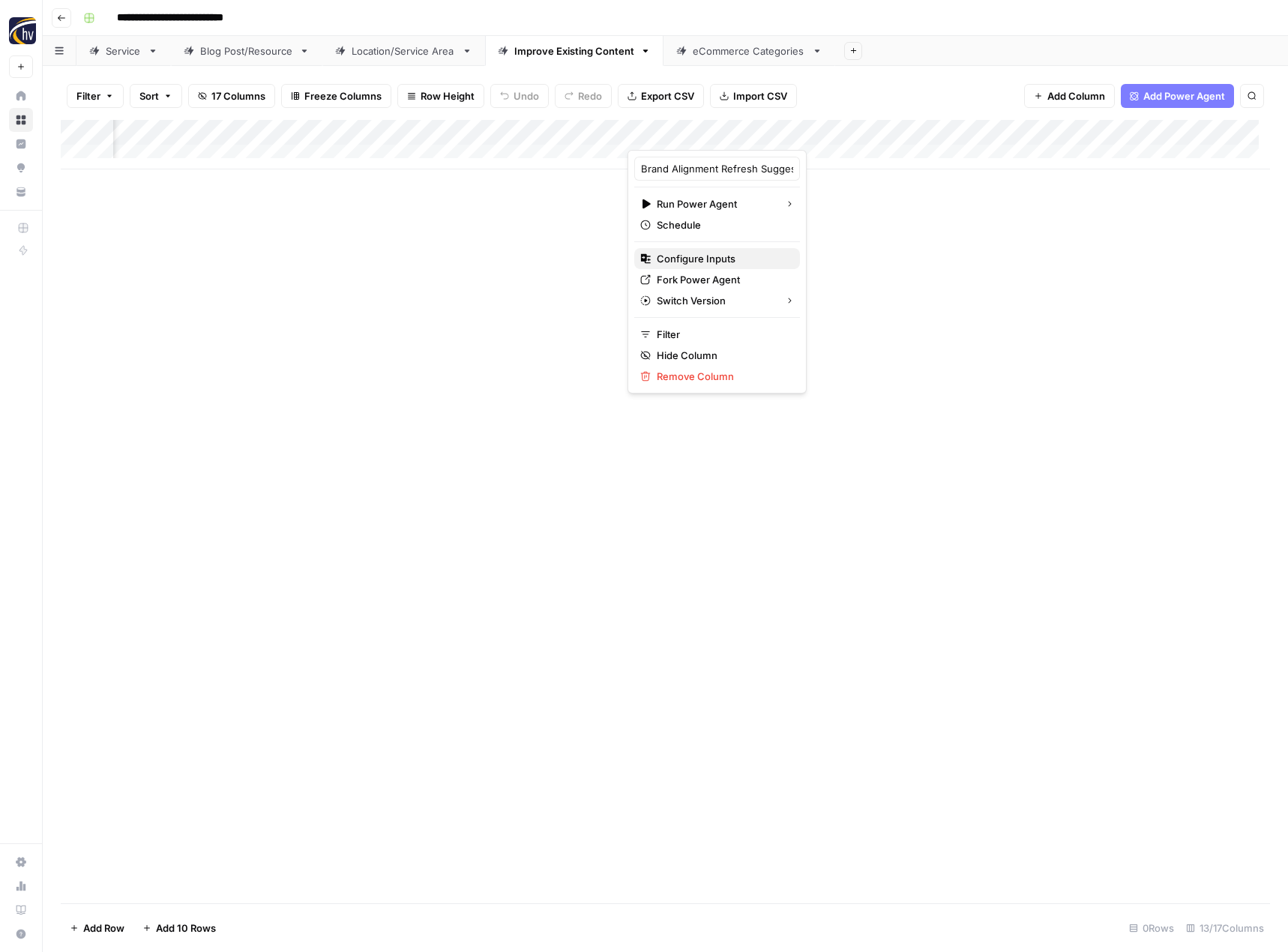
click at [717, 258] on span "Configure Inputs" at bounding box center [722, 259] width 131 height 15
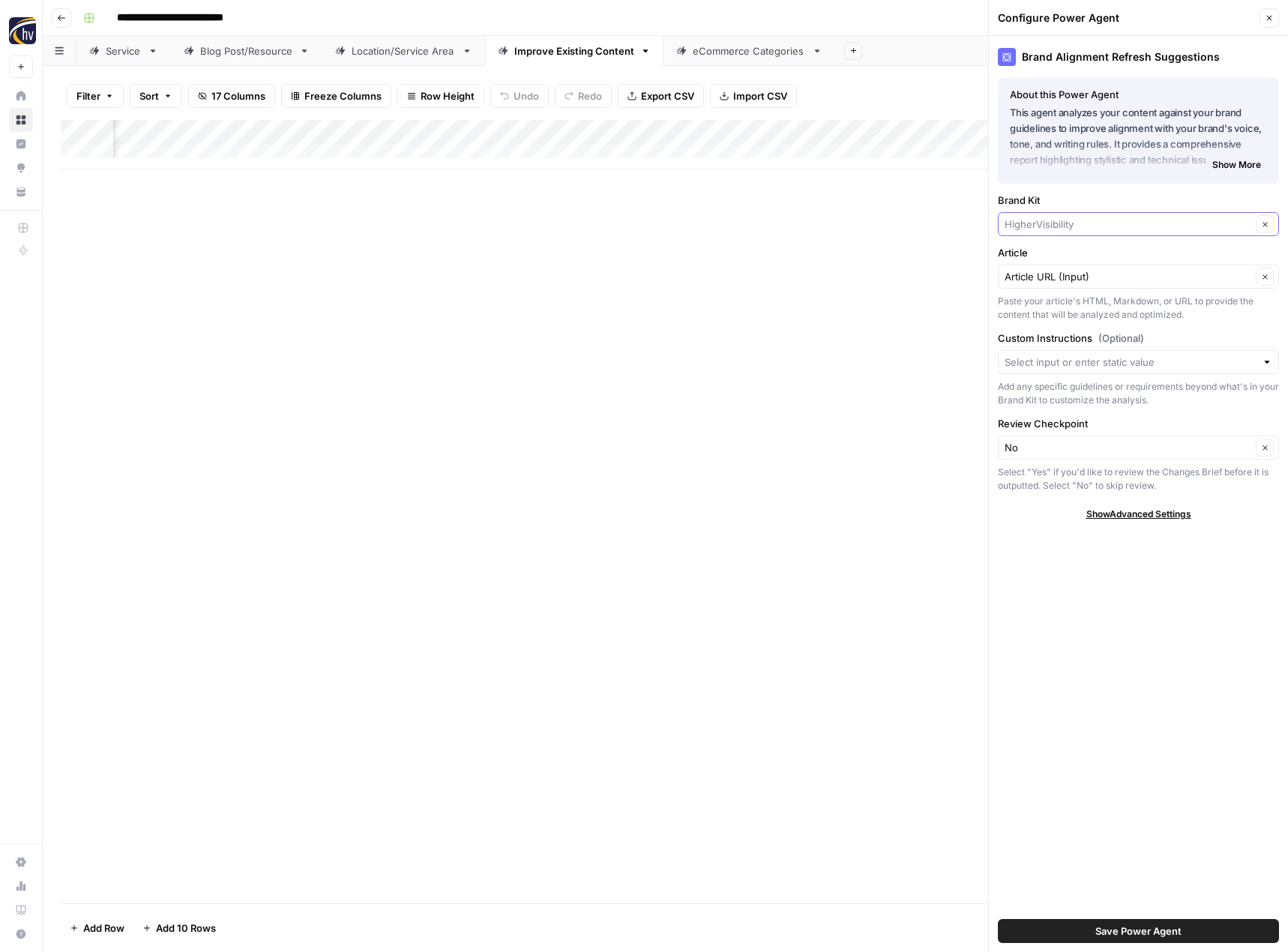
click at [1025, 229] on input "Brand Kit" at bounding box center [1128, 224] width 247 height 15
click at [1036, 263] on span "ABR" at bounding box center [1135, 259] width 250 height 15
type input "ABR"
click at [1097, 934] on span "Save Power Agent" at bounding box center [1139, 931] width 86 height 15
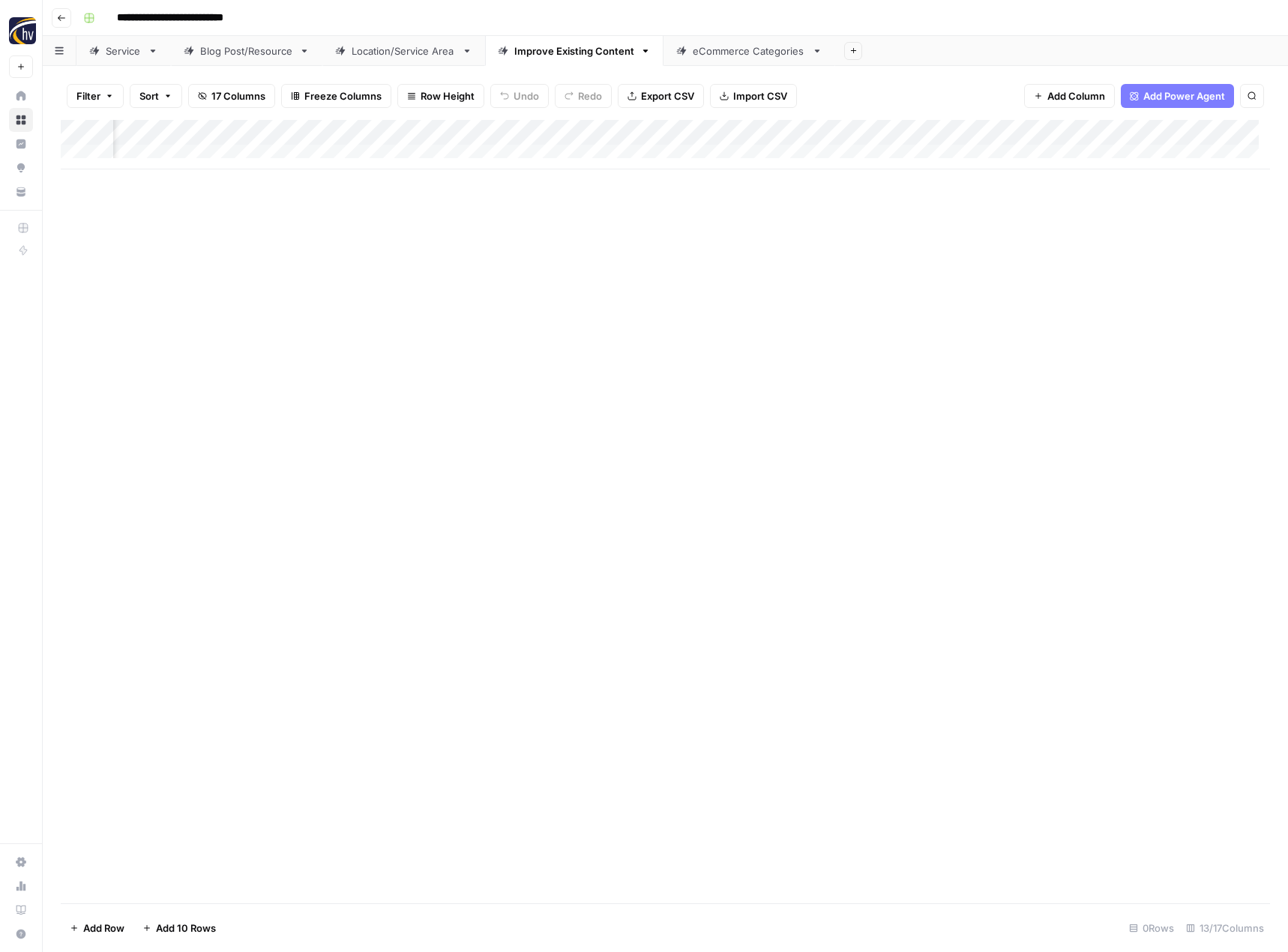
scroll to position [0, 1091]
click at [804, 132] on div "Add Column" at bounding box center [665, 144] width 1209 height 49
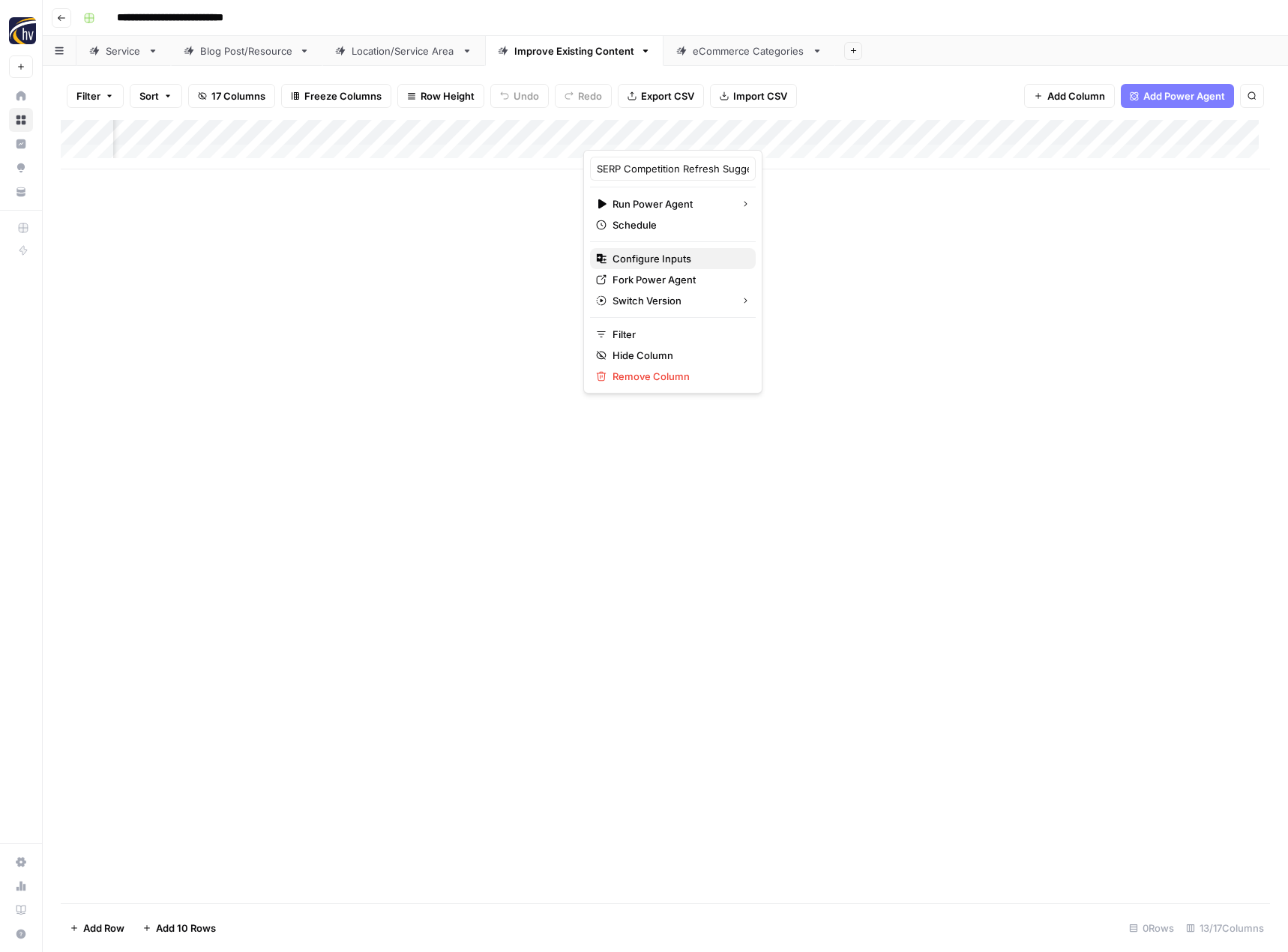
click at [674, 255] on span "Configure Inputs" at bounding box center [678, 259] width 131 height 15
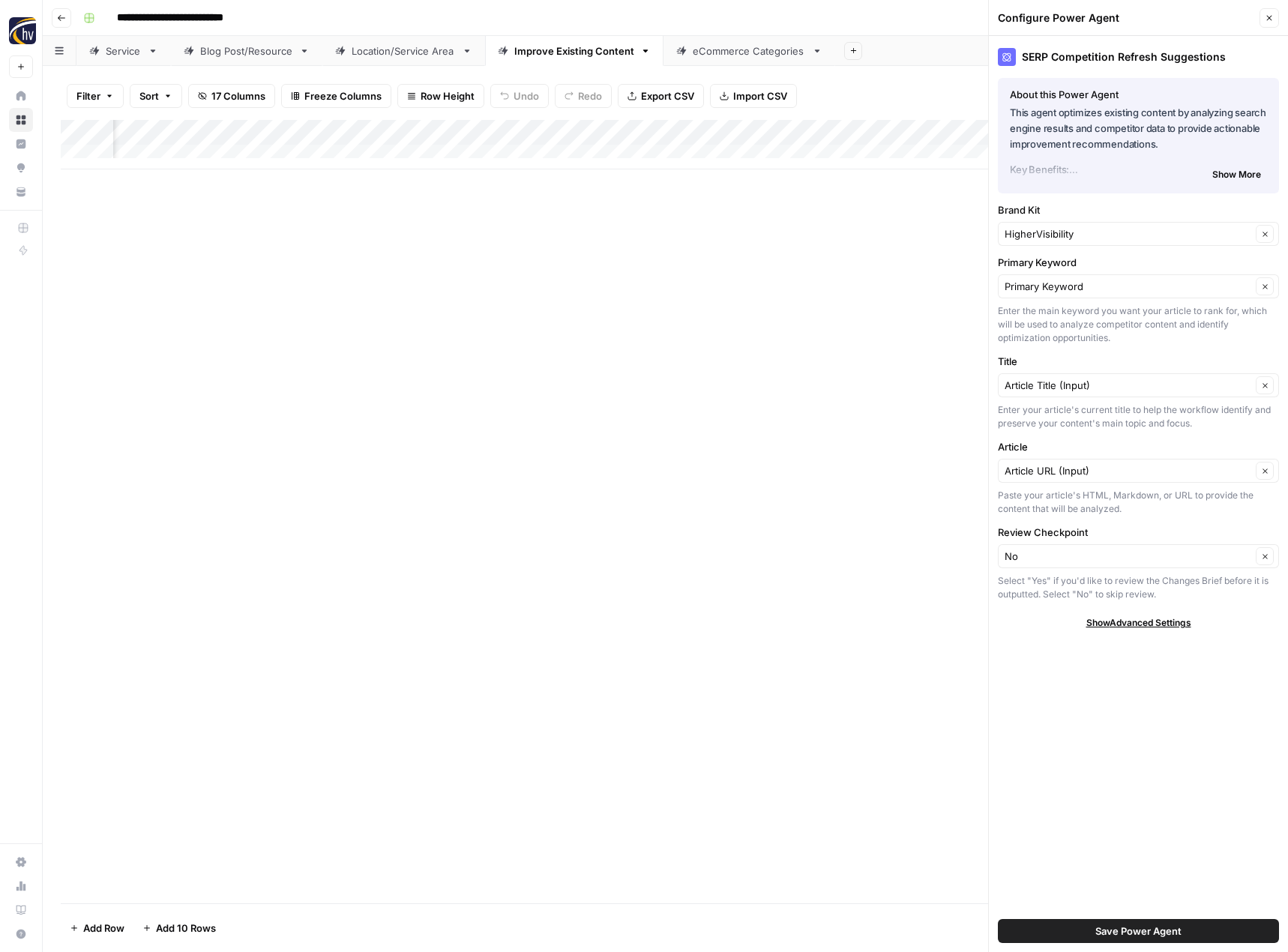
click at [1028, 242] on div "HigherVisibility Clear" at bounding box center [1139, 234] width 281 height 24
click at [1030, 273] on span "ABR" at bounding box center [1135, 269] width 250 height 15
type input "ABR"
click at [1104, 935] on span "Save Power Agent" at bounding box center [1139, 931] width 86 height 15
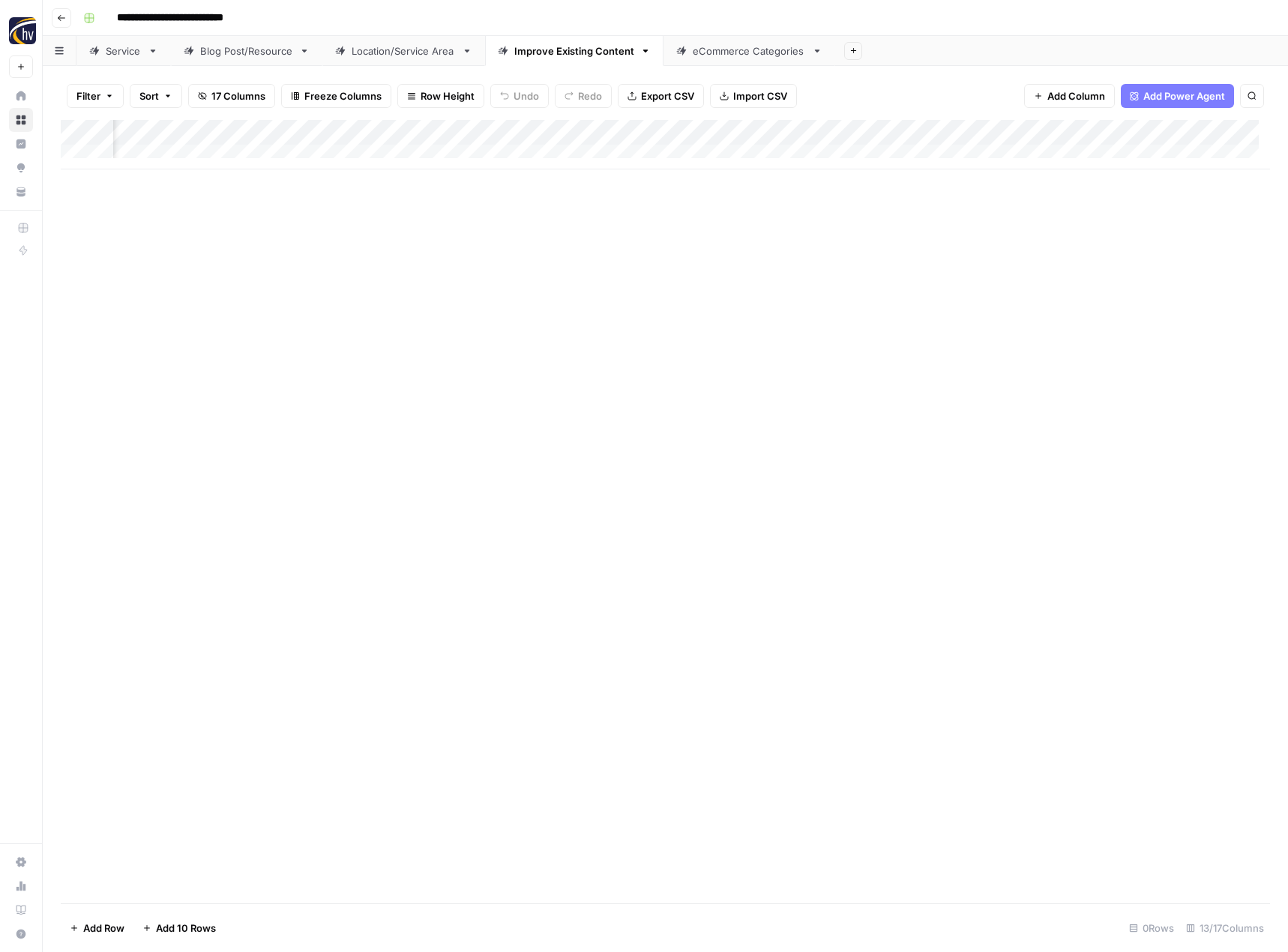
click at [1173, 132] on div "Add Column" at bounding box center [665, 144] width 1209 height 49
click at [1049, 259] on span "Configure Inputs" at bounding box center [1066, 259] width 131 height 15
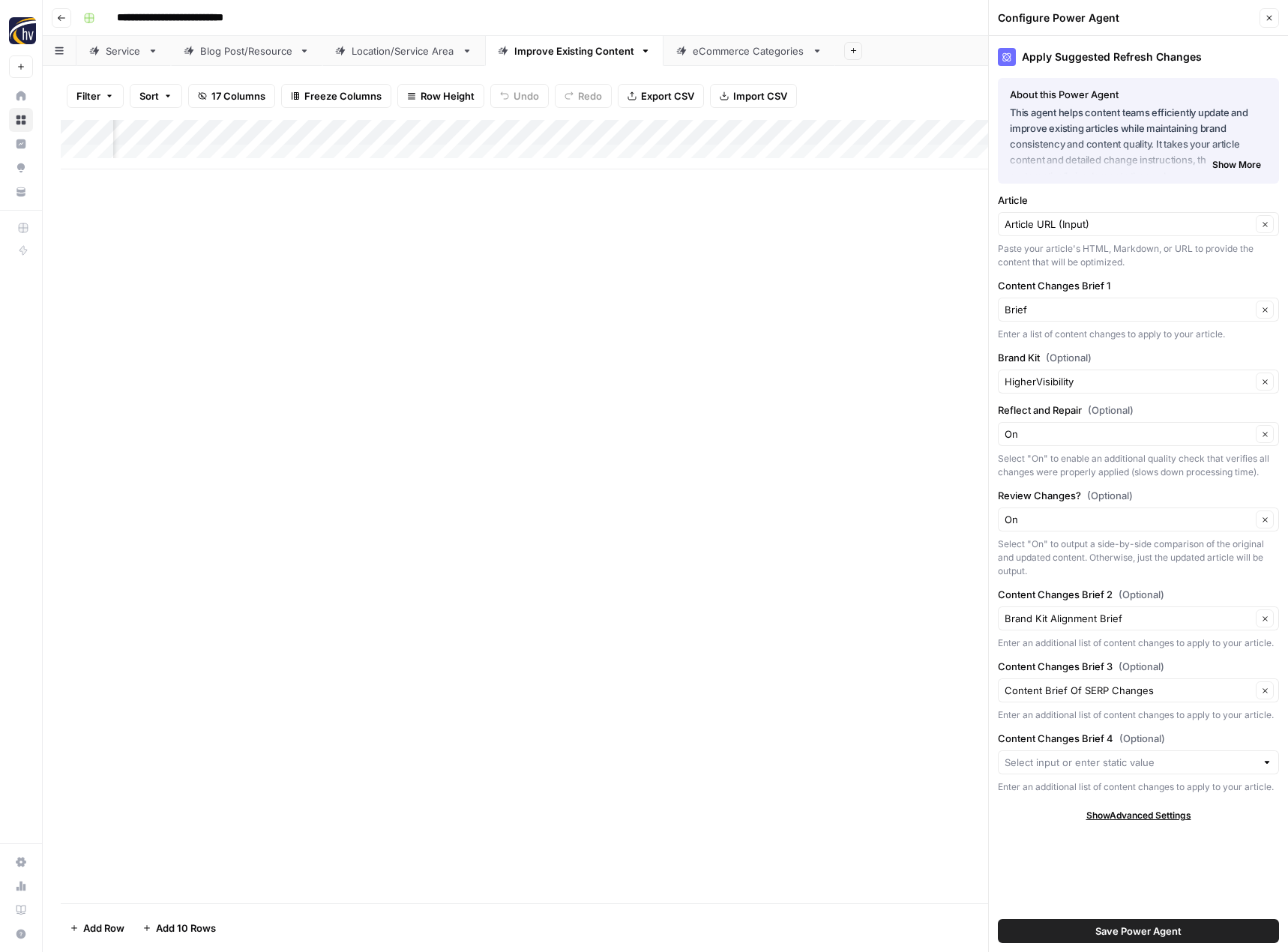
click at [1058, 369] on div "HigherVisibility Clear" at bounding box center [1139, 381] width 281 height 24
click at [1058, 419] on span "ABR" at bounding box center [1135, 417] width 250 height 15
type input "ABR"
click at [1046, 932] on button "Save Power Agent" at bounding box center [1139, 931] width 281 height 24
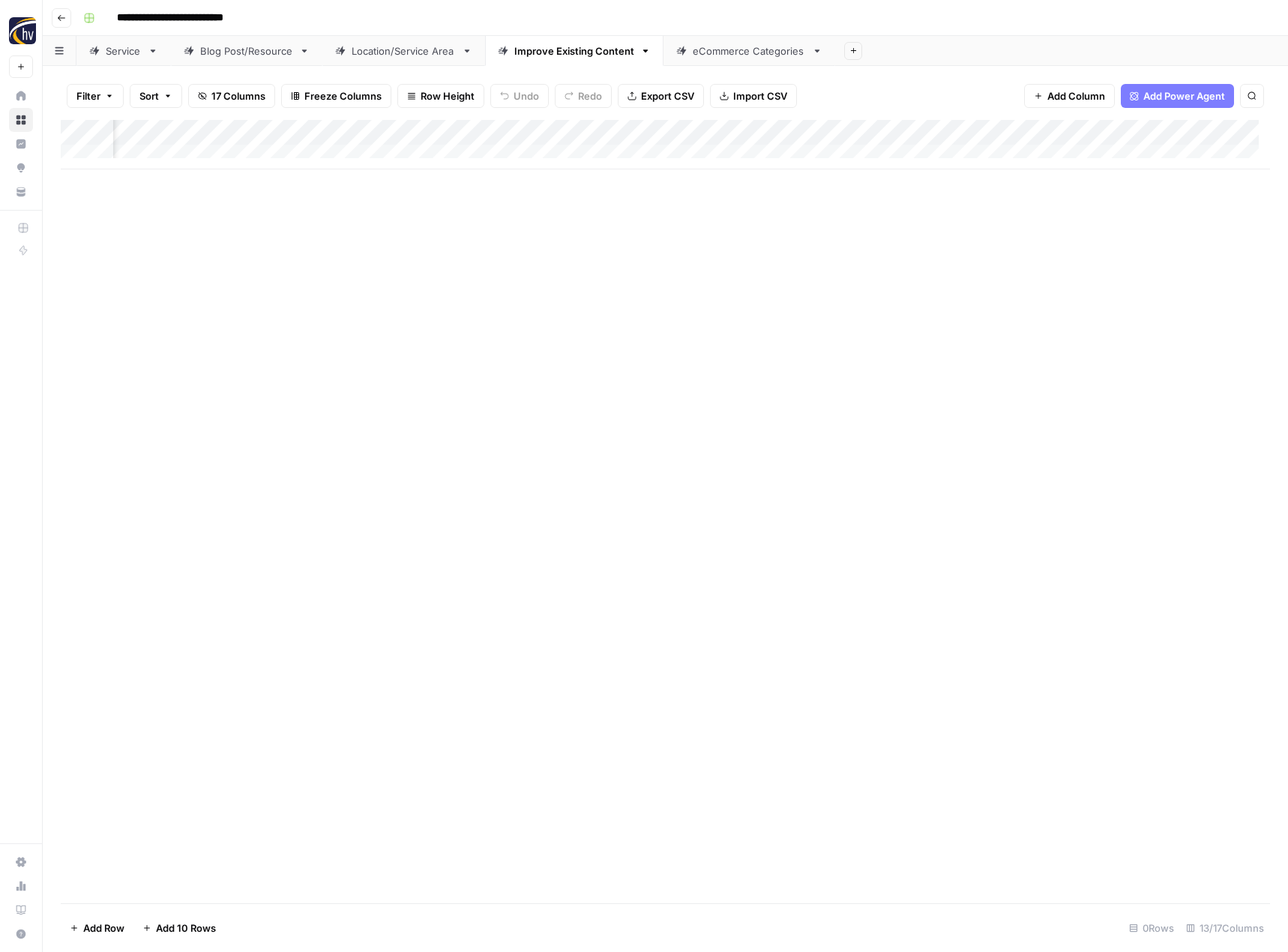
scroll to position [0, 969]
click at [740, 49] on div "eCommerce Categories" at bounding box center [749, 50] width 113 height 15
type input "**********"
click at [736, 128] on div "Add Column" at bounding box center [665, 144] width 1209 height 49
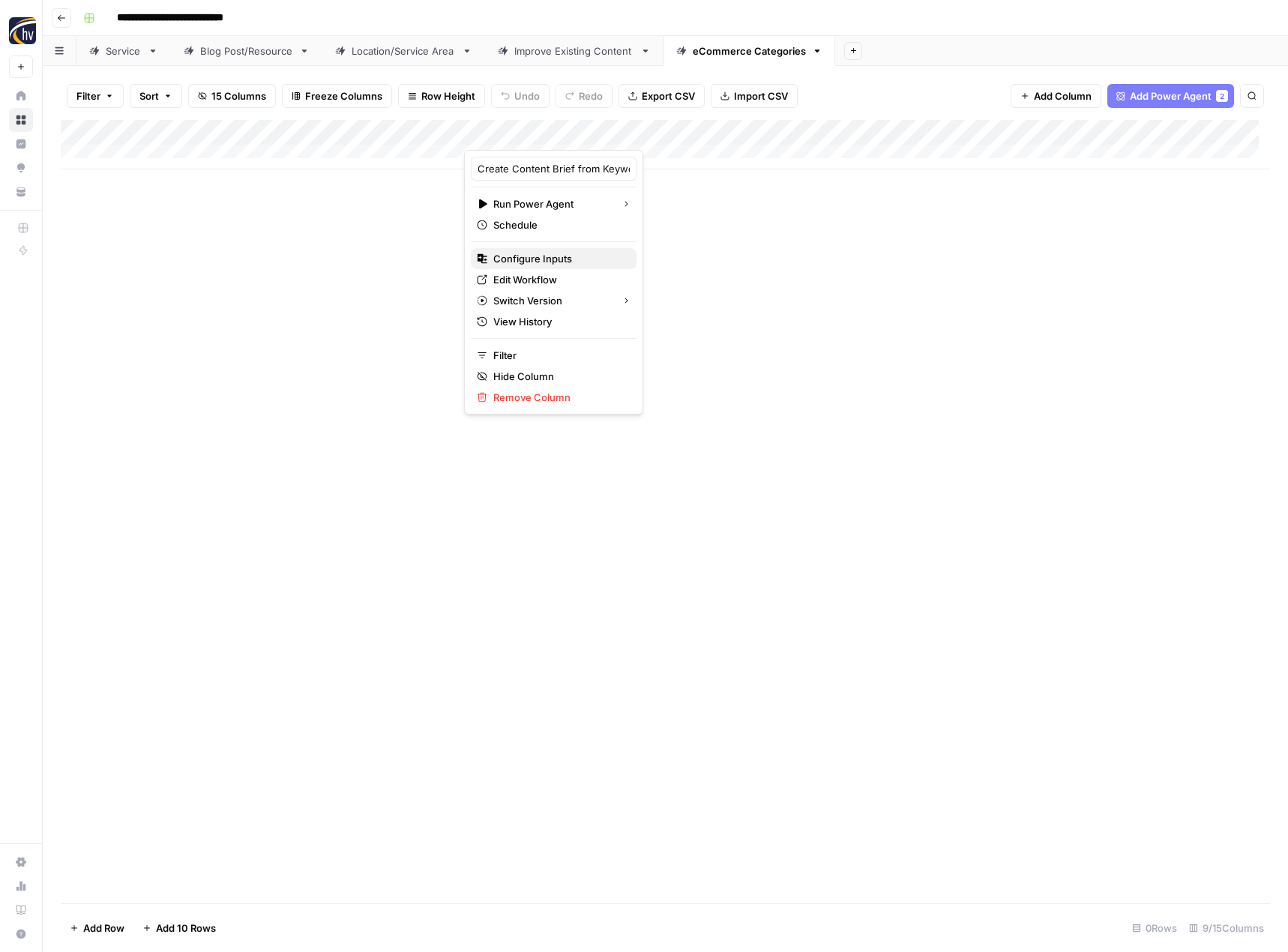
click at [547, 252] on span "Configure Inputs" at bounding box center [559, 259] width 131 height 15
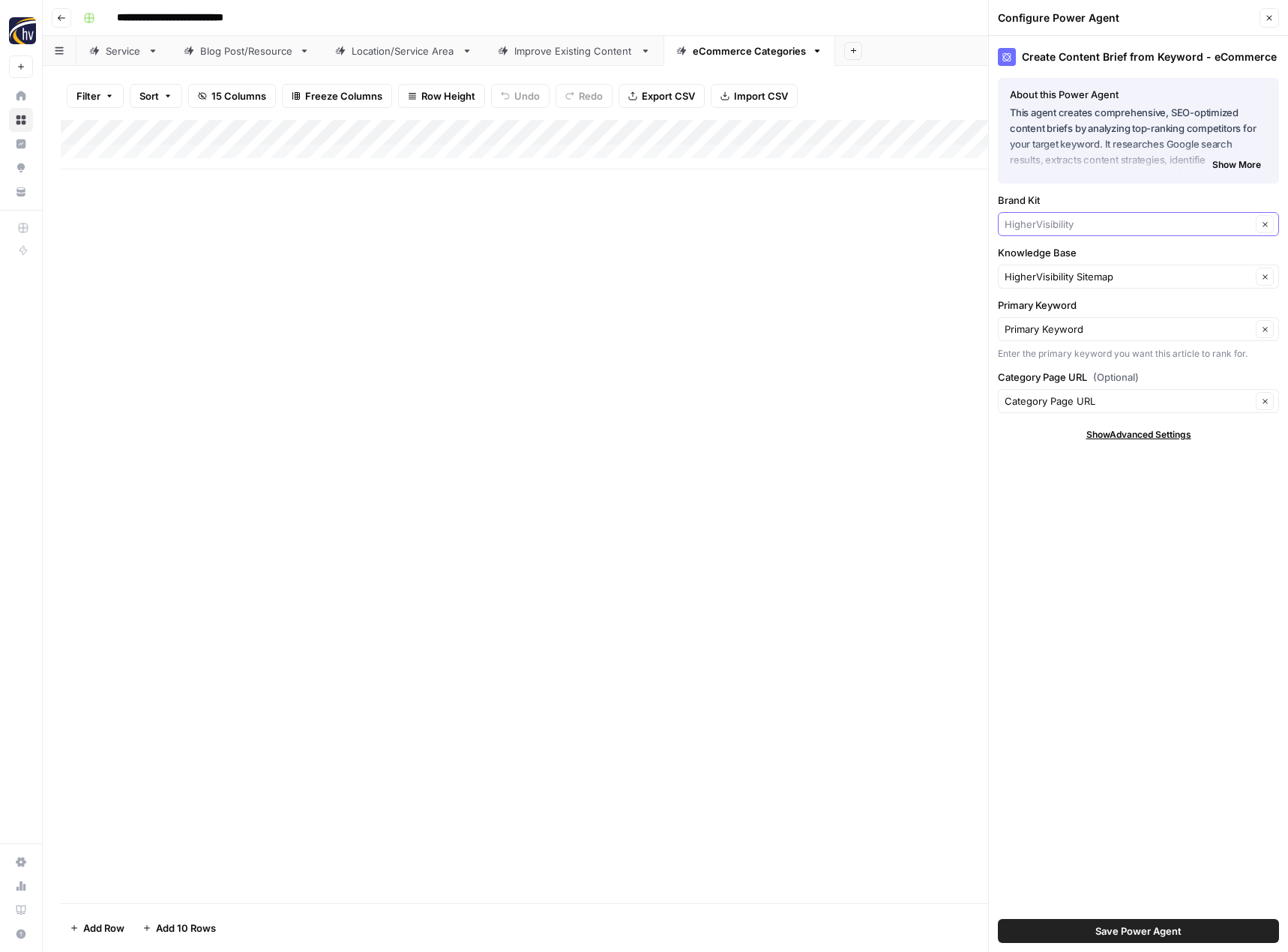
click at [1050, 224] on input "Brand Kit" at bounding box center [1128, 224] width 247 height 15
click at [1048, 255] on span "ABR" at bounding box center [1135, 259] width 250 height 15
type input "ABR"
click at [1042, 272] on input "Knowledge Base" at bounding box center [1128, 276] width 247 height 15
click at [1045, 316] on span "ABR Digital Office Sitemap" at bounding box center [1135, 311] width 250 height 15
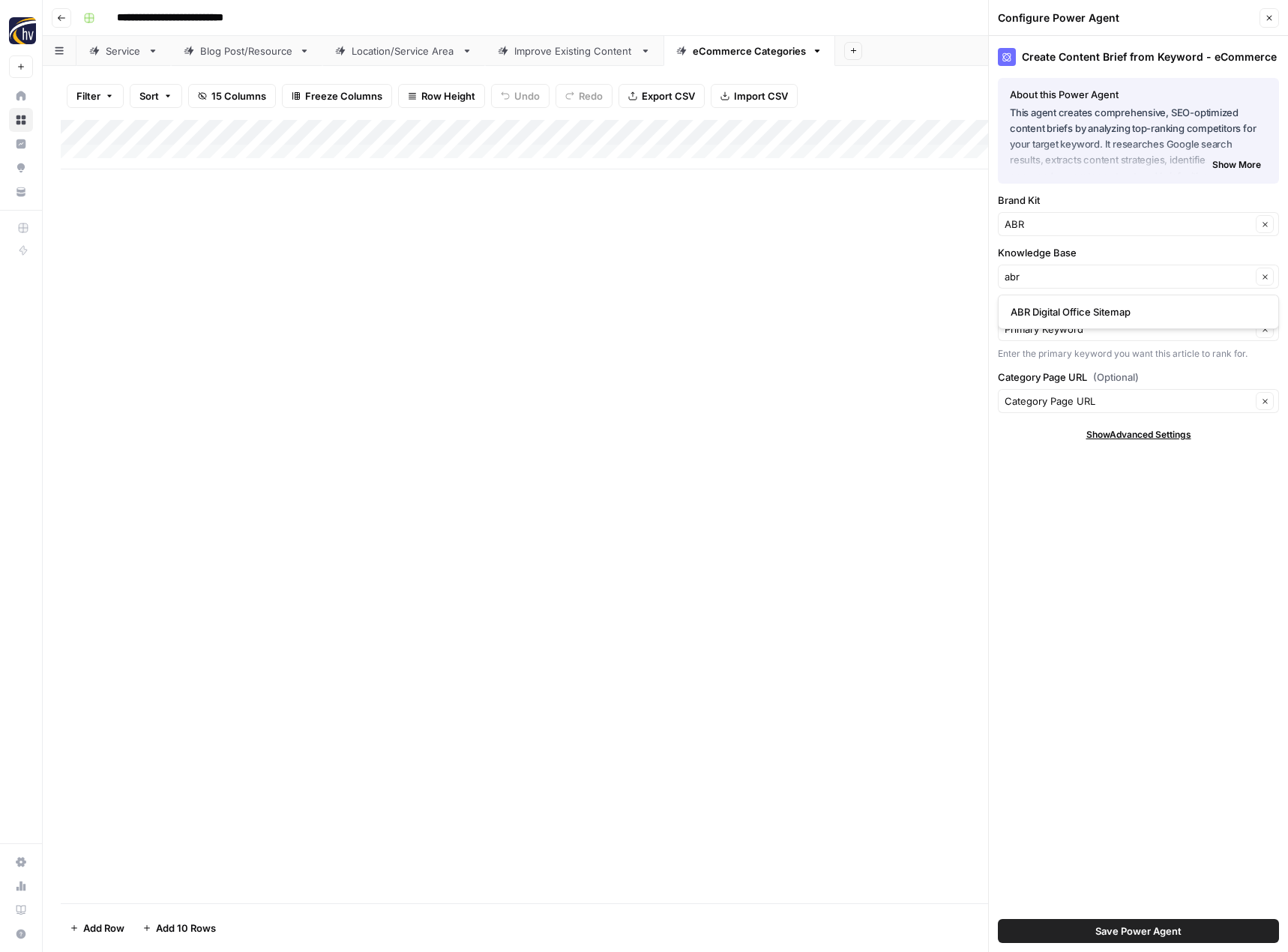
type input "ABR Digital Office Sitemap"
click at [1107, 924] on span "Save Power Agent" at bounding box center [1139, 931] width 86 height 15
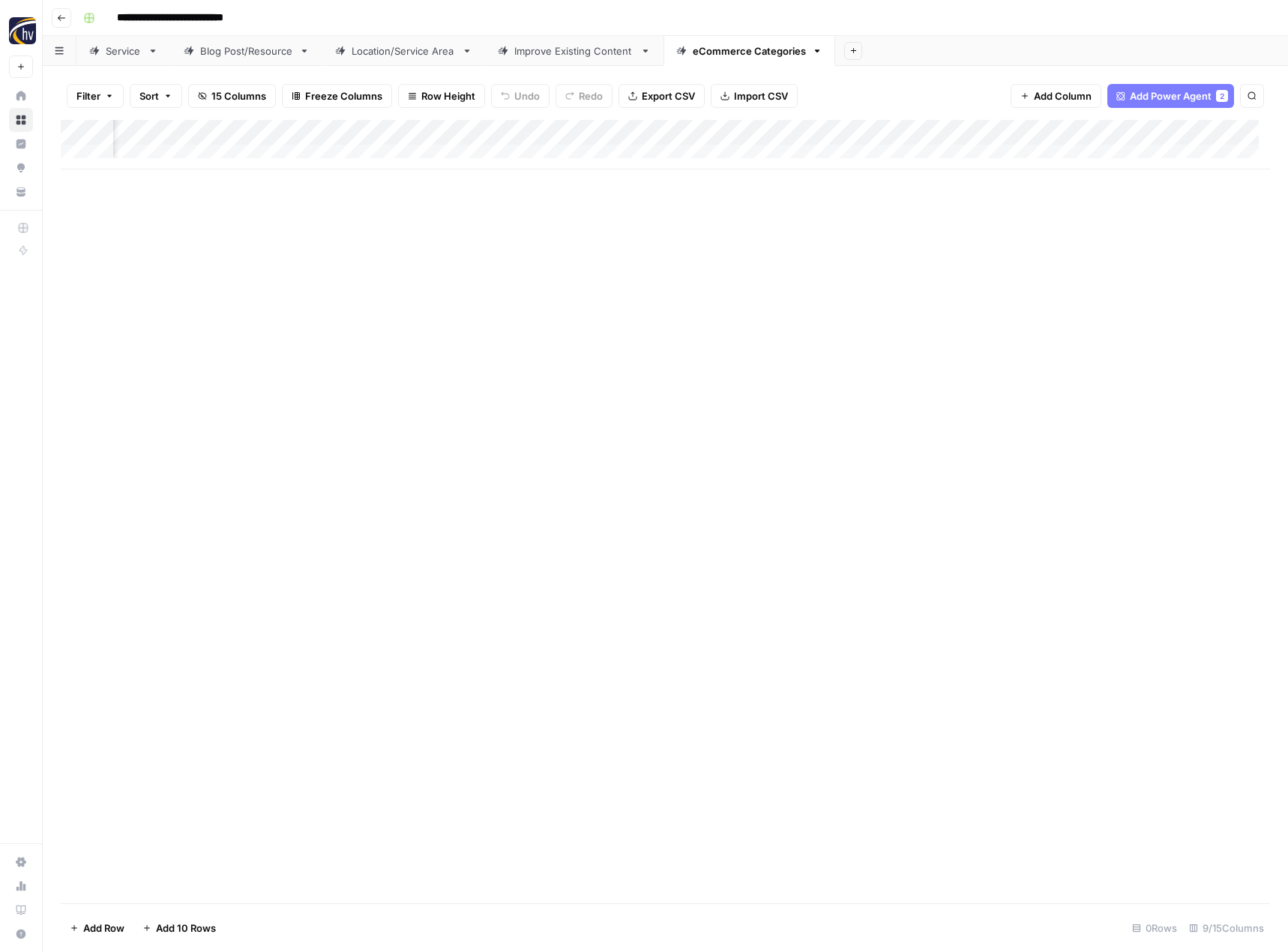
scroll to position [0, 480]
click at [1117, 129] on div "Add Column" at bounding box center [665, 144] width 1209 height 49
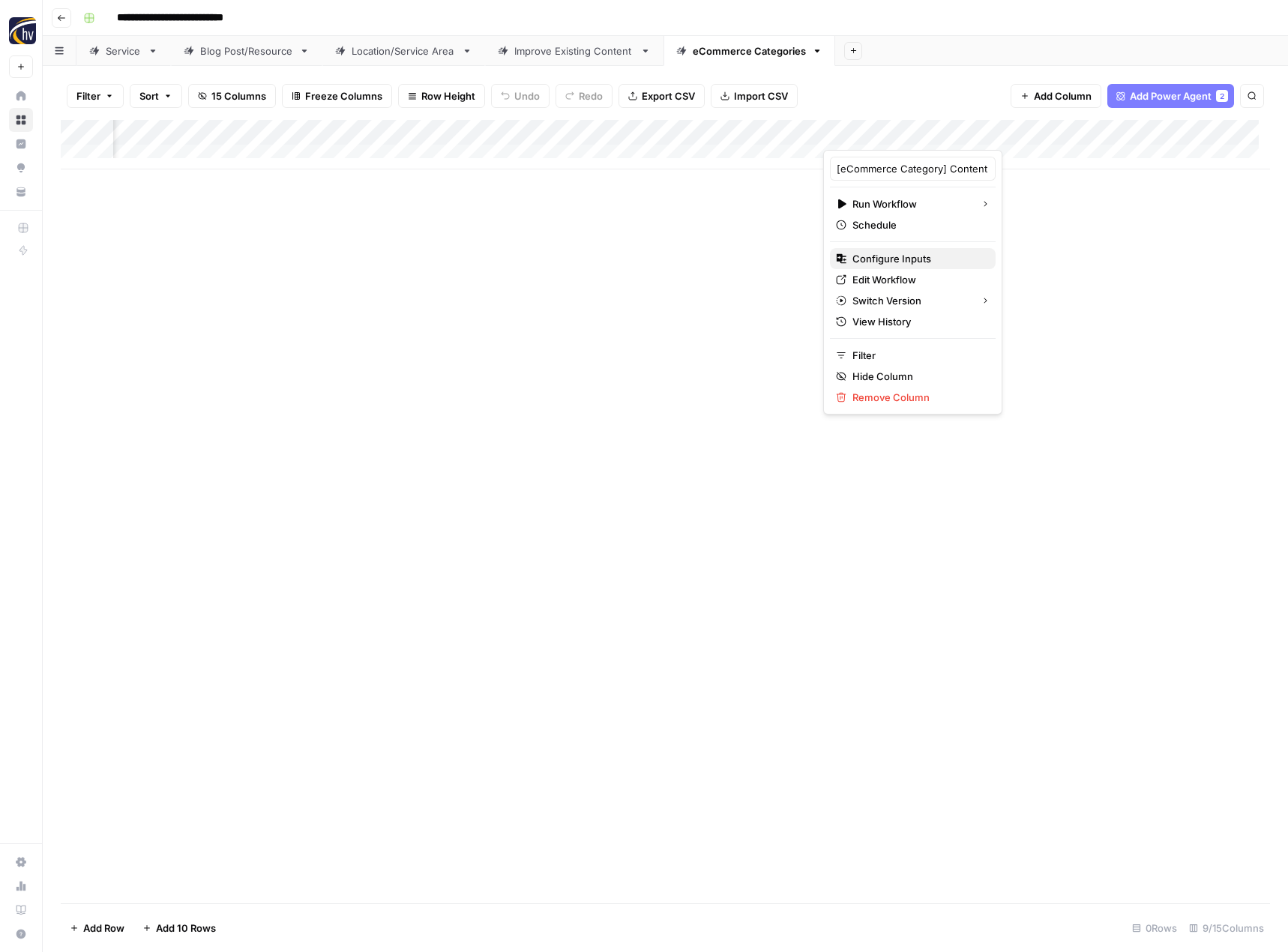
click at [929, 255] on span "Configure Inputs" at bounding box center [918, 259] width 131 height 15
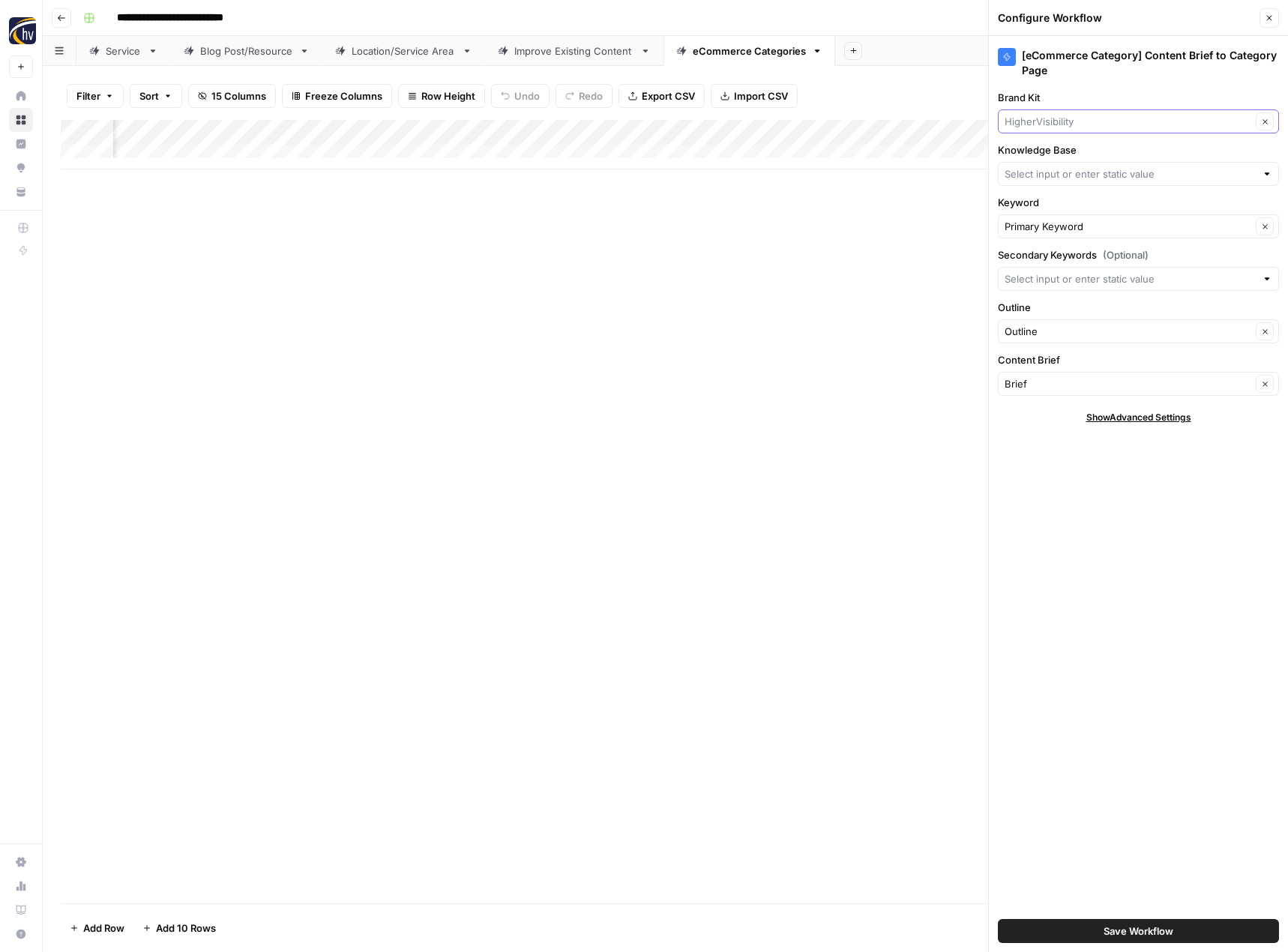
click at [1054, 121] on input "Brand Kit" at bounding box center [1128, 121] width 247 height 15
click at [1053, 159] on span "ABR" at bounding box center [1135, 156] width 250 height 15
type input "ABR"
click at [1045, 180] on input "Knowledge Base" at bounding box center [1130, 174] width 251 height 15
click at [1045, 204] on span "ABR Digital Office Sitemap" at bounding box center [1135, 209] width 250 height 15
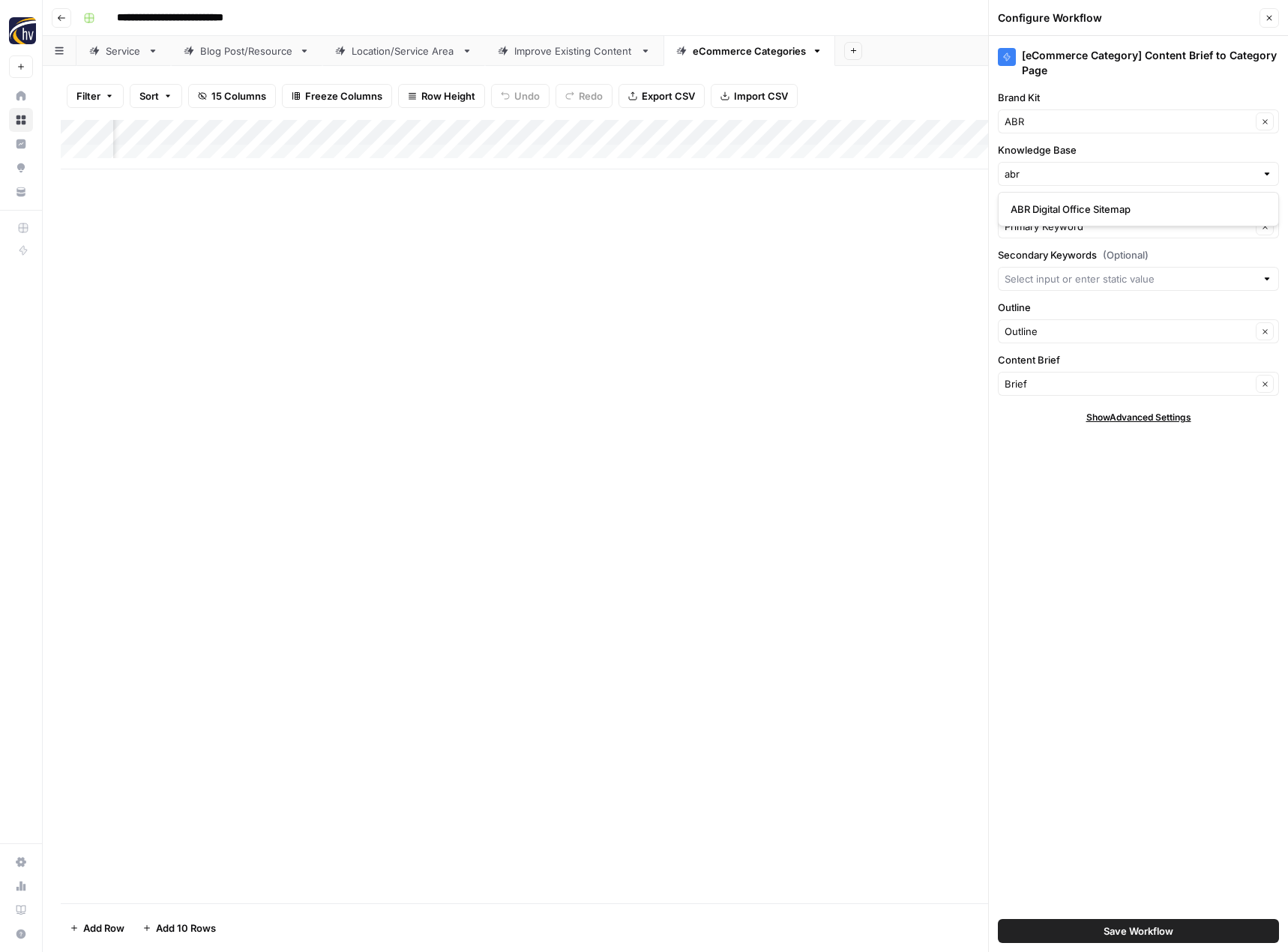
type input "ABR Digital Office Sitemap"
click at [1105, 925] on span "Save Workflow" at bounding box center [1138, 931] width 69 height 15
